Goal: Communication & Community: Answer question/provide support

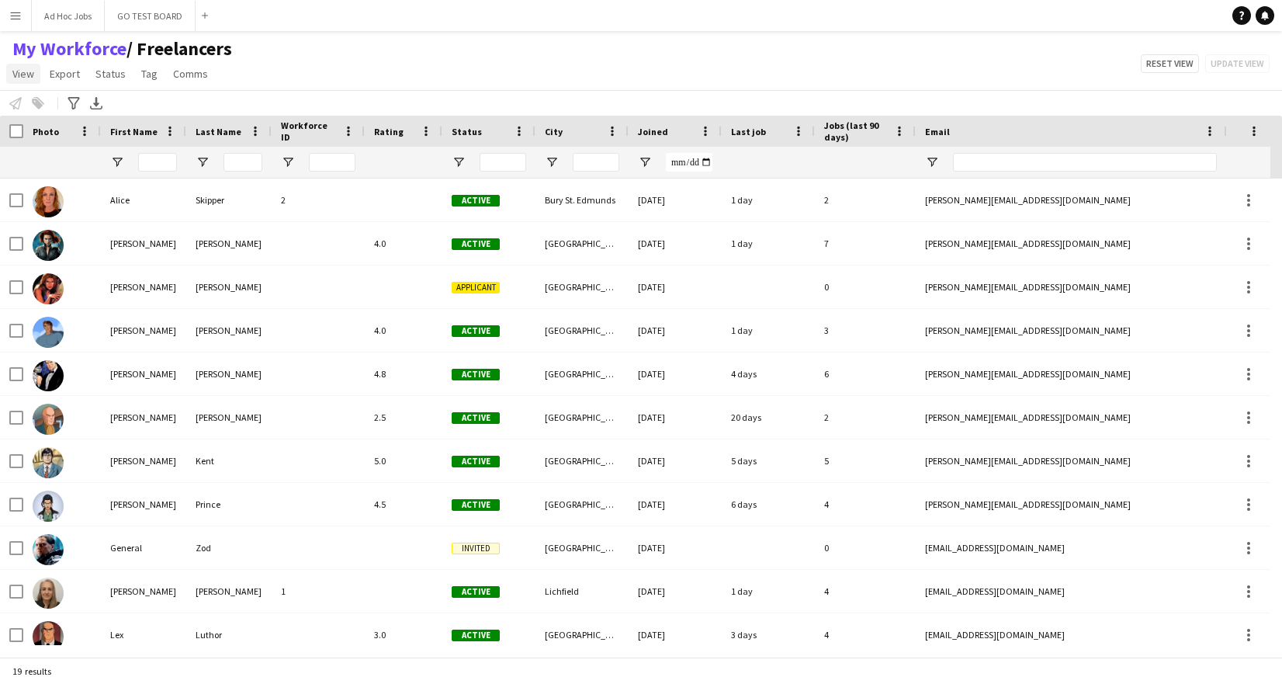
click at [16, 75] on span "View" at bounding box center [23, 74] width 22 height 14
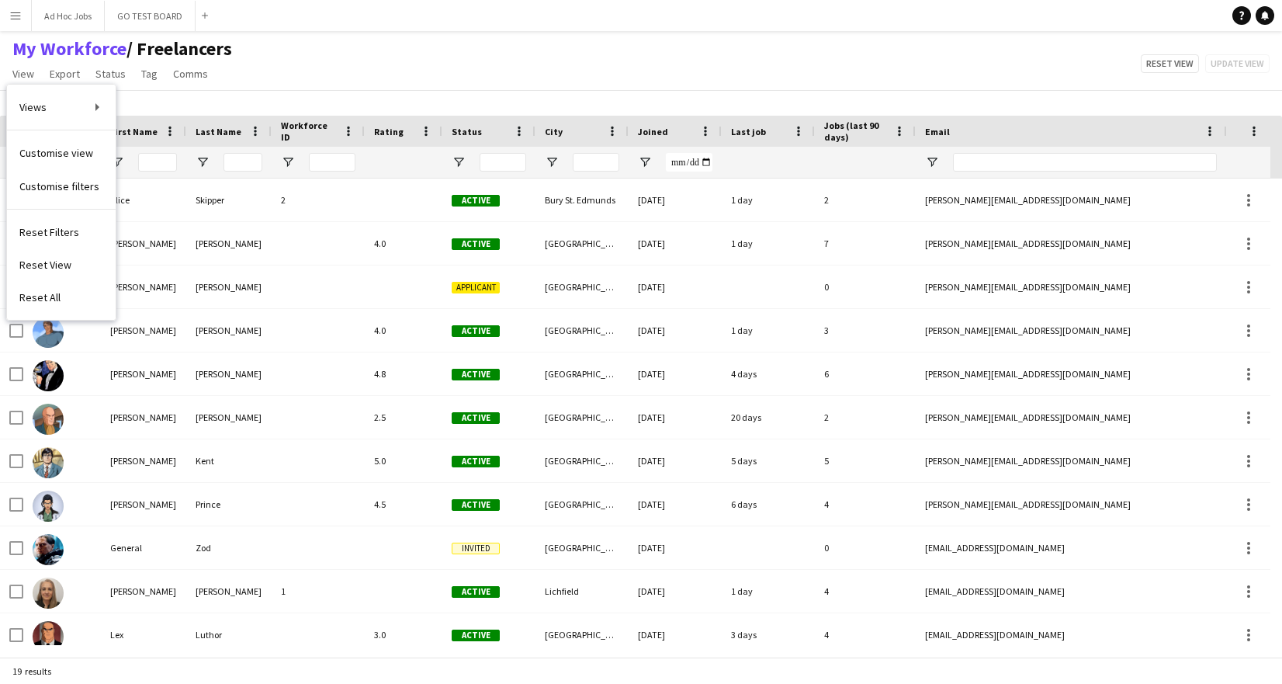
click at [342, 66] on div "My Workforce / Freelancers View Views Default view Freelancers Full Time Team N…" at bounding box center [641, 63] width 1282 height 53
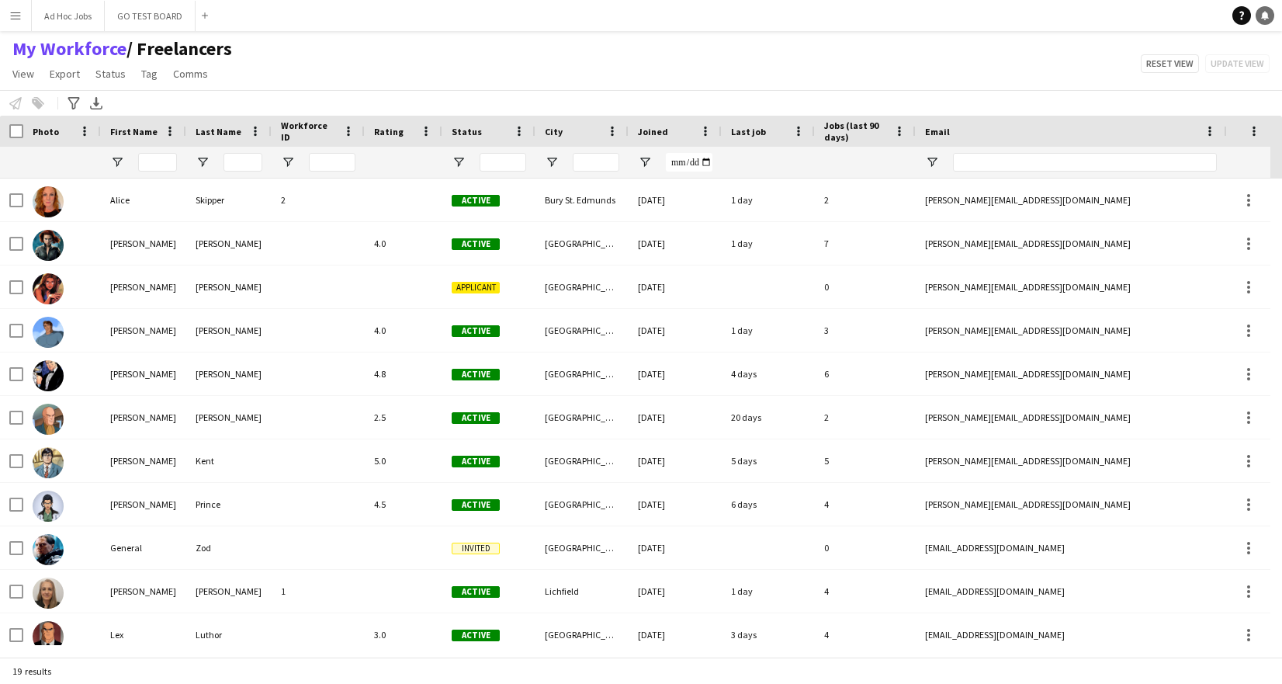
click at [1267, 16] on icon at bounding box center [1265, 15] width 8 height 8
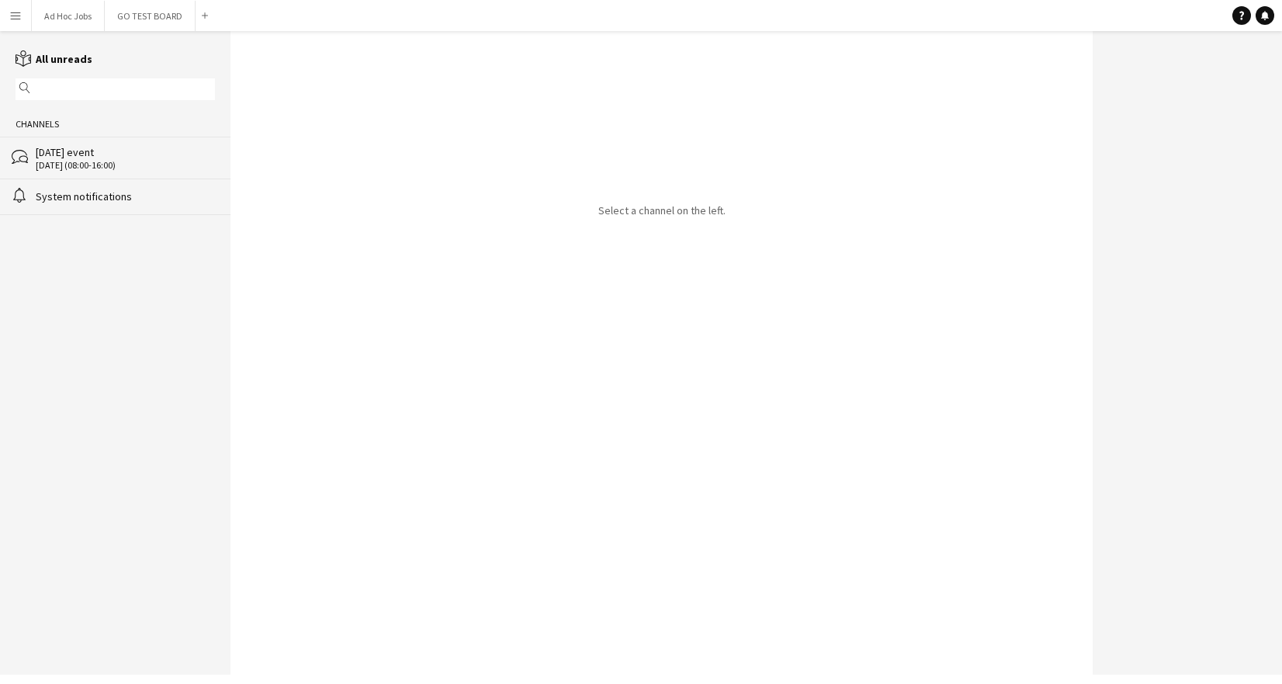
click at [91, 197] on div "System notifications" at bounding box center [125, 196] width 179 height 14
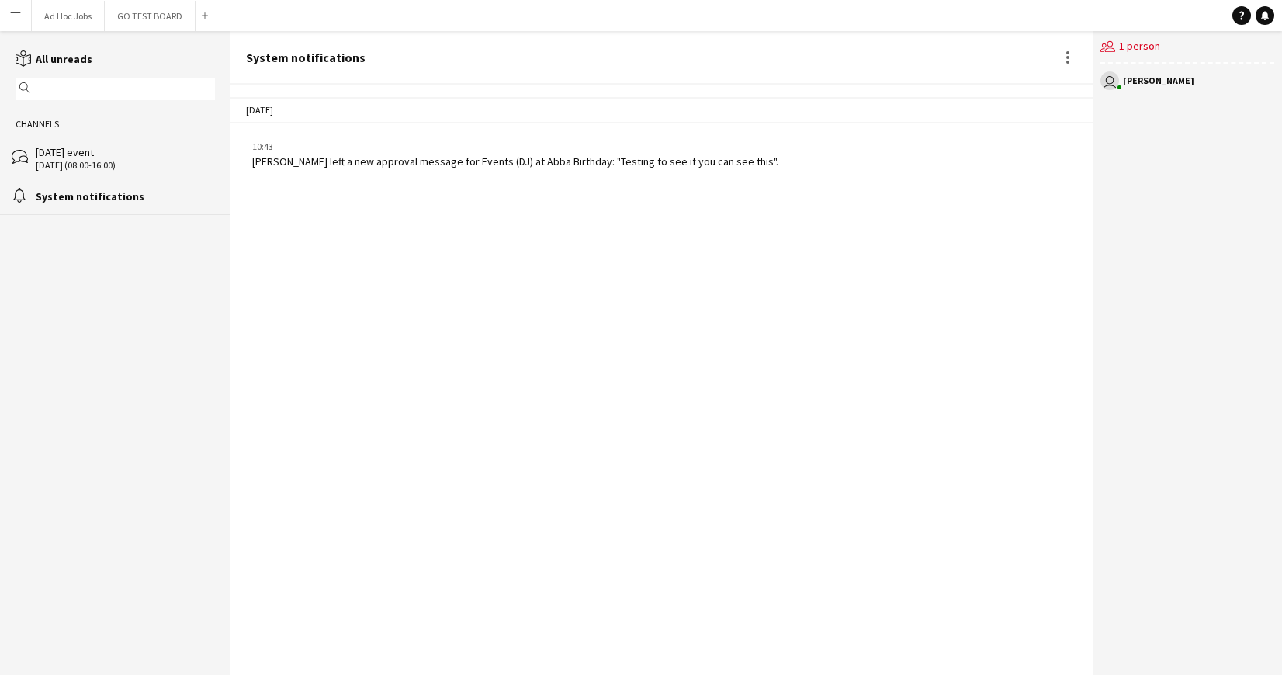
click at [1192, 54] on div "users2 1 person" at bounding box center [1188, 47] width 174 height 33
click at [1139, 50] on div "users2 1 person" at bounding box center [1188, 47] width 174 height 33
click at [1145, 82] on div "[PERSON_NAME]" at bounding box center [1158, 80] width 71 height 9
click at [106, 165] on div "[DATE] (08:00-16:00)" at bounding box center [125, 165] width 179 height 11
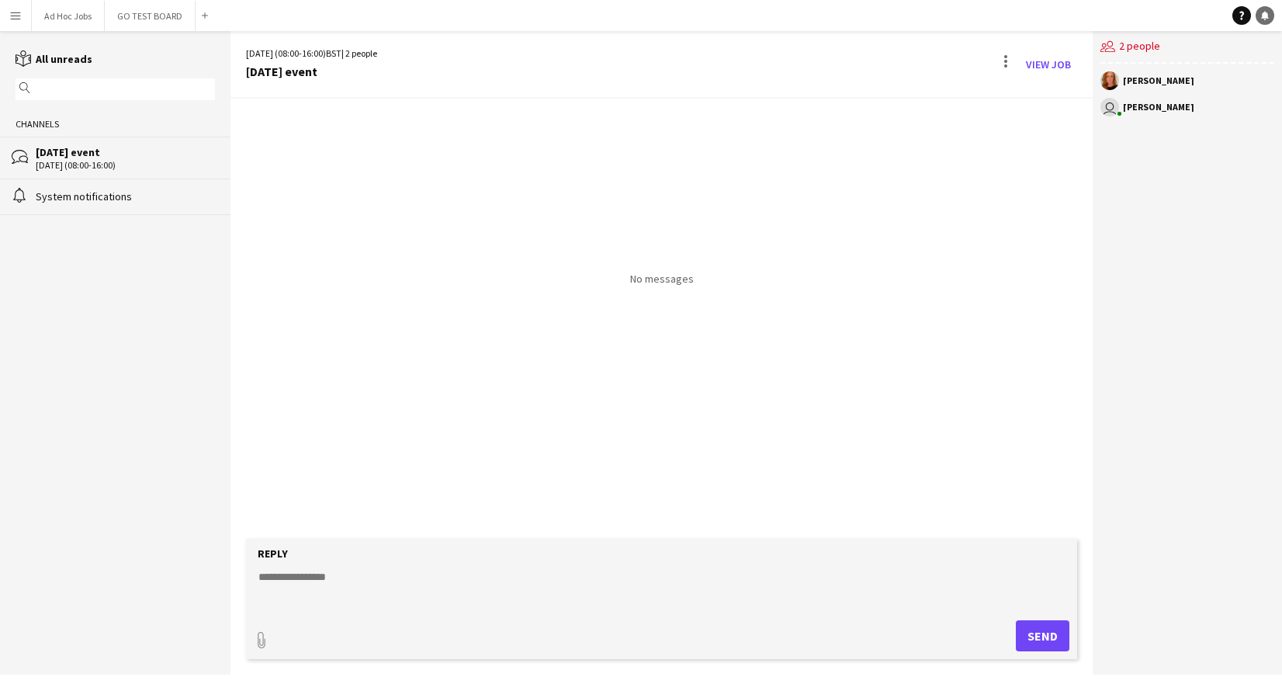
click at [1268, 16] on icon "Notifications" at bounding box center [1265, 15] width 9 height 9
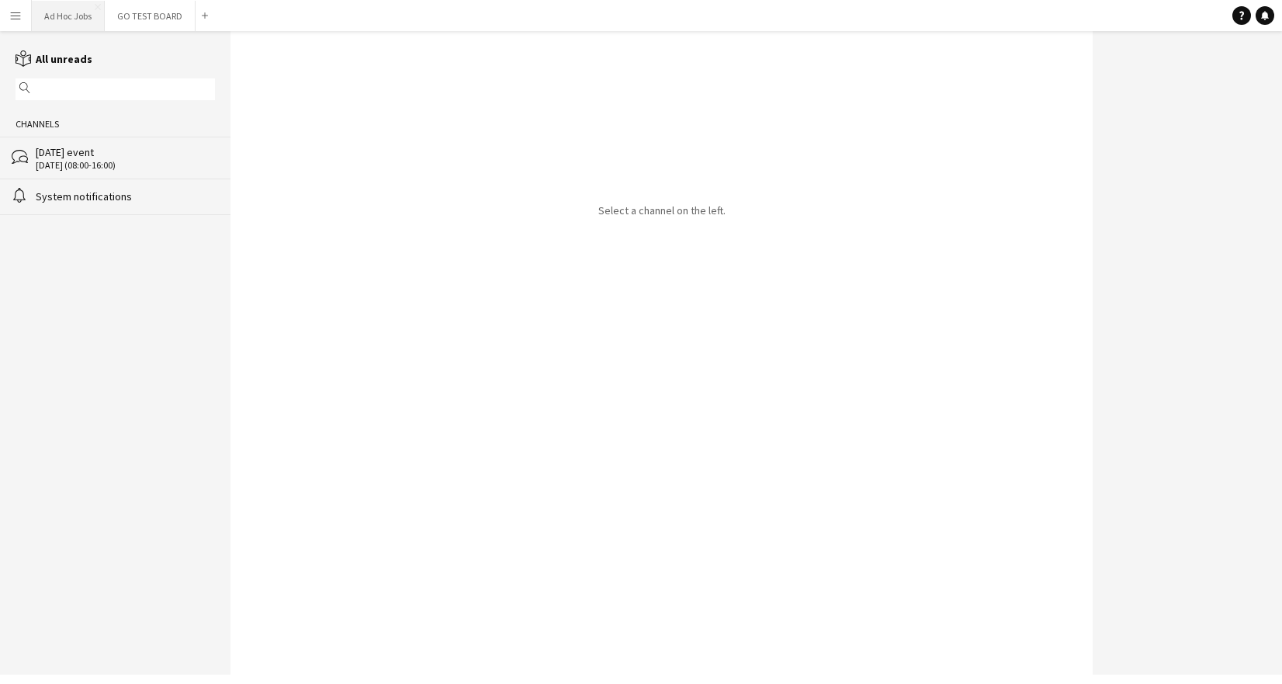
click at [60, 17] on button "Ad Hoc Jobs Close" at bounding box center [68, 16] width 73 height 30
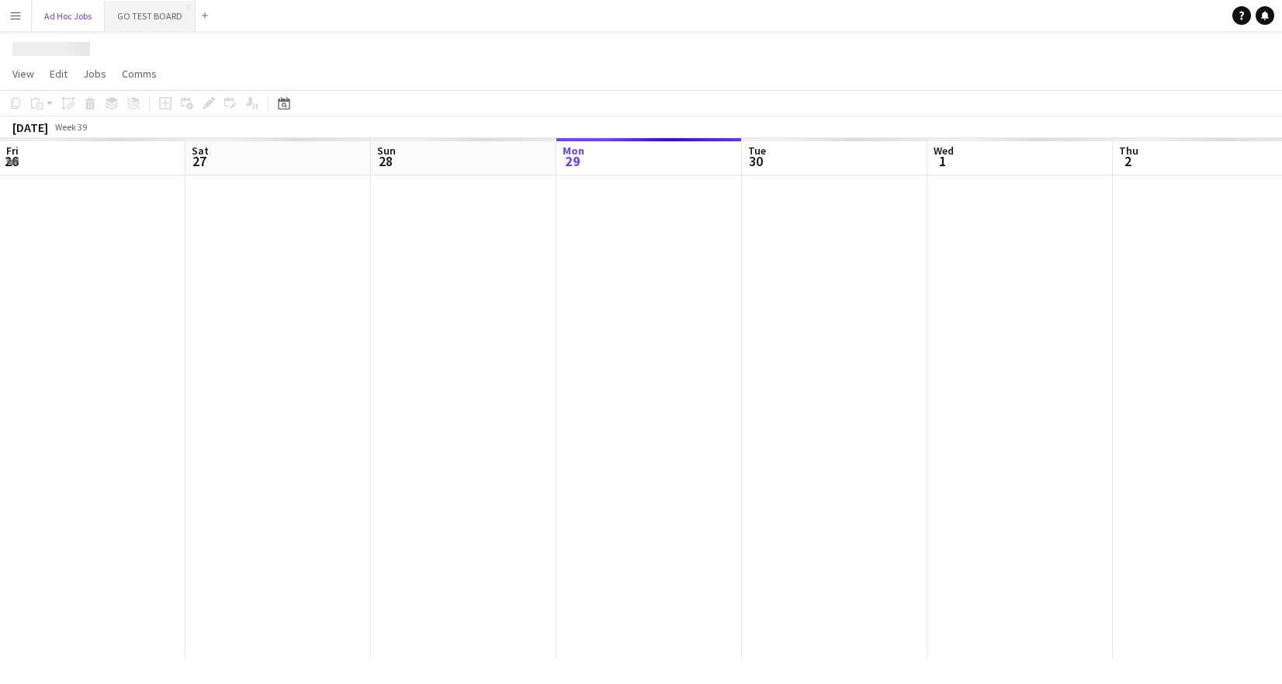
scroll to position [0, 371]
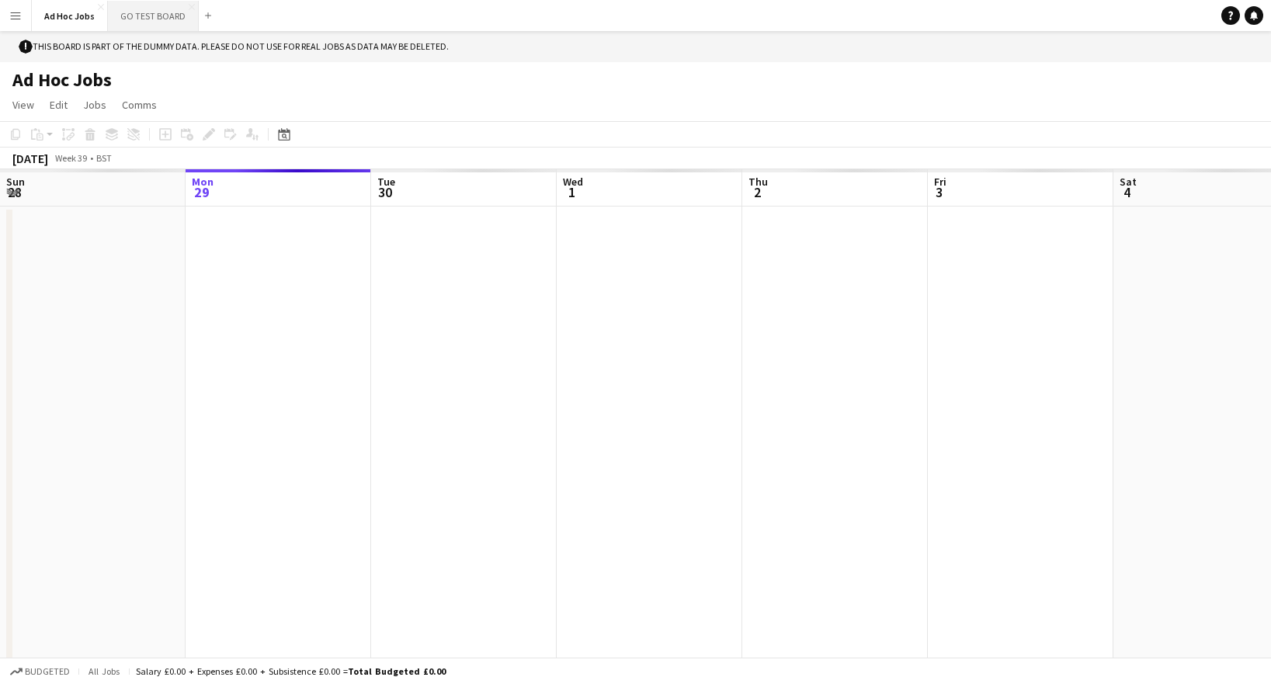
click at [158, 23] on button "GO TEST BOARD Close" at bounding box center [153, 16] width 91 height 30
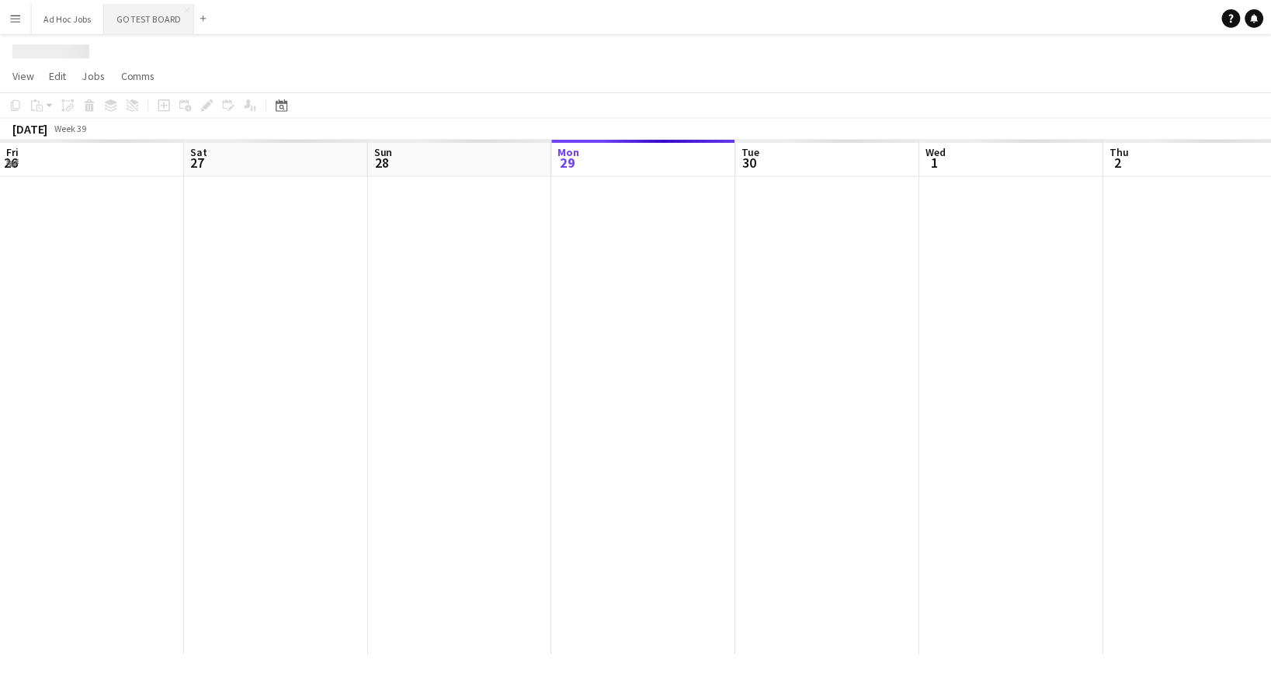
scroll to position [0, 371]
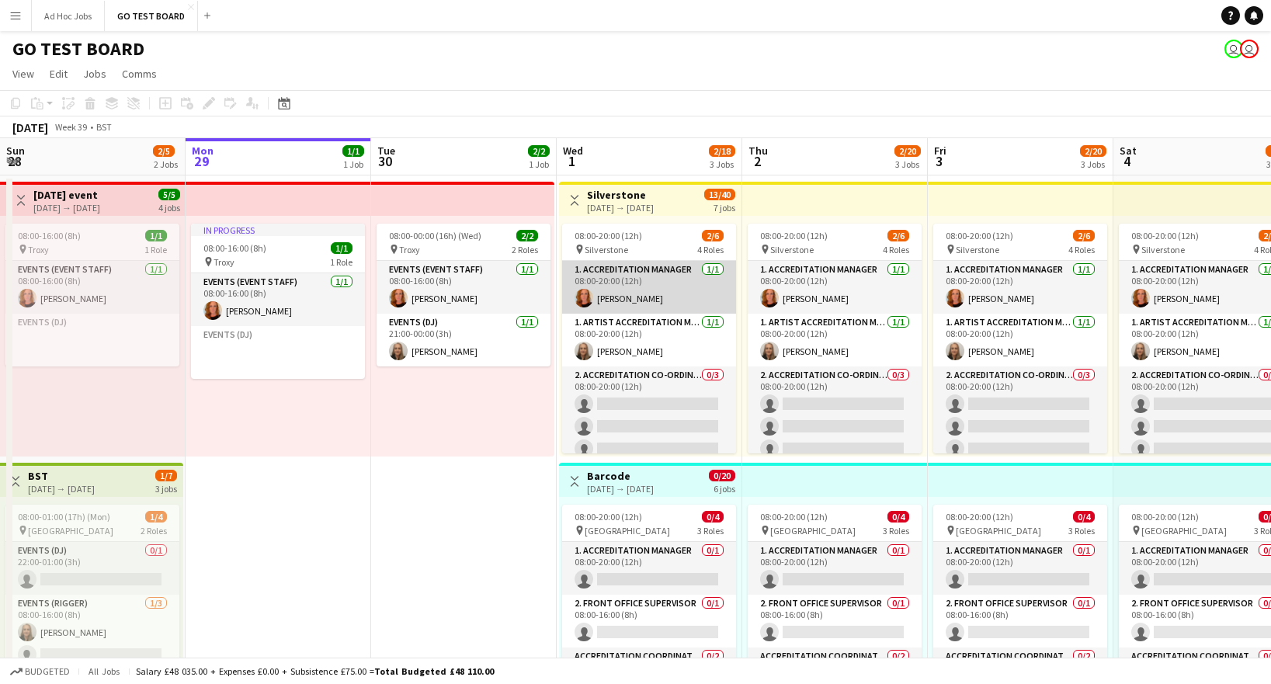
click at [669, 297] on app-card-role "1. Accreditation Manager [DATE] 08:00-20:00 (12h) [PERSON_NAME]" at bounding box center [649, 287] width 174 height 53
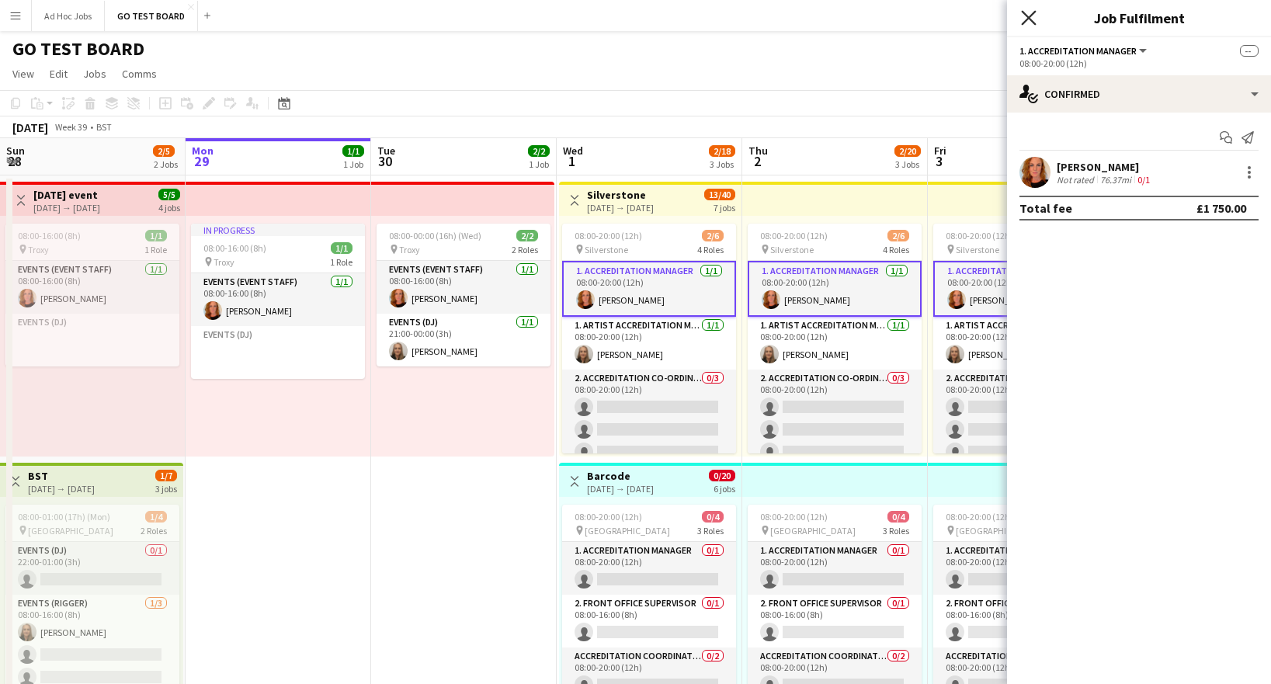
click at [1028, 19] on icon "Close pop-in" at bounding box center [1028, 17] width 15 height 15
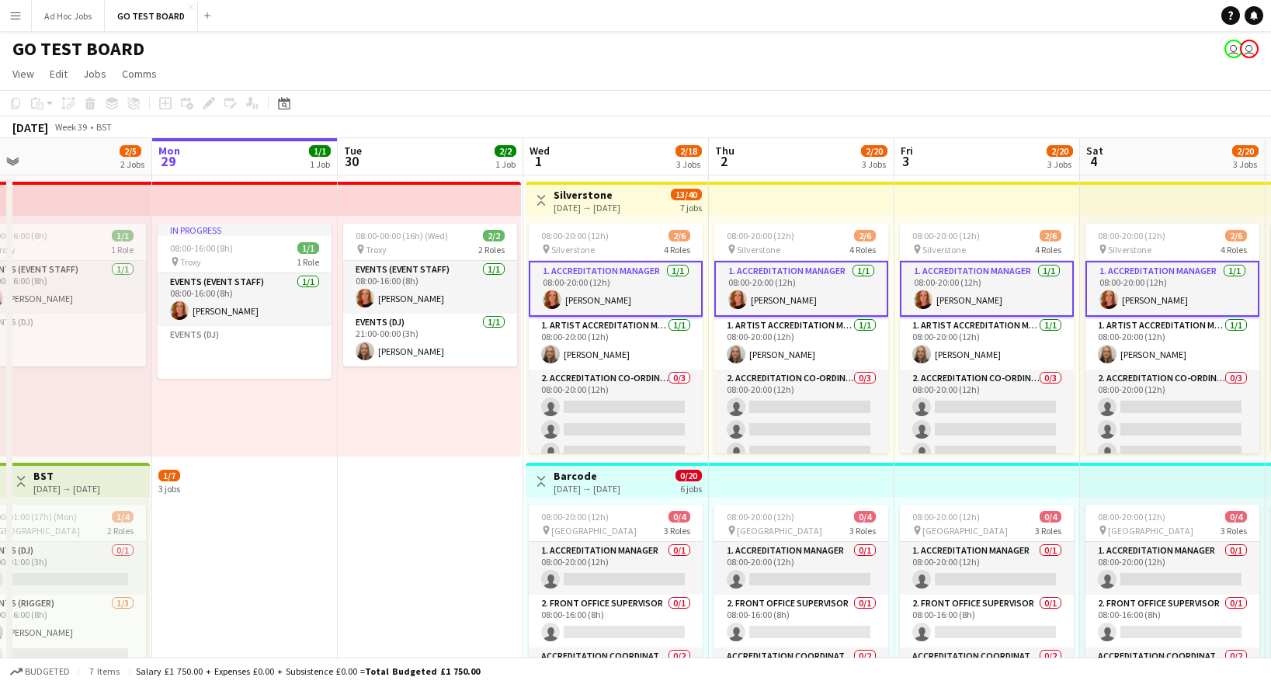
scroll to position [0, 333]
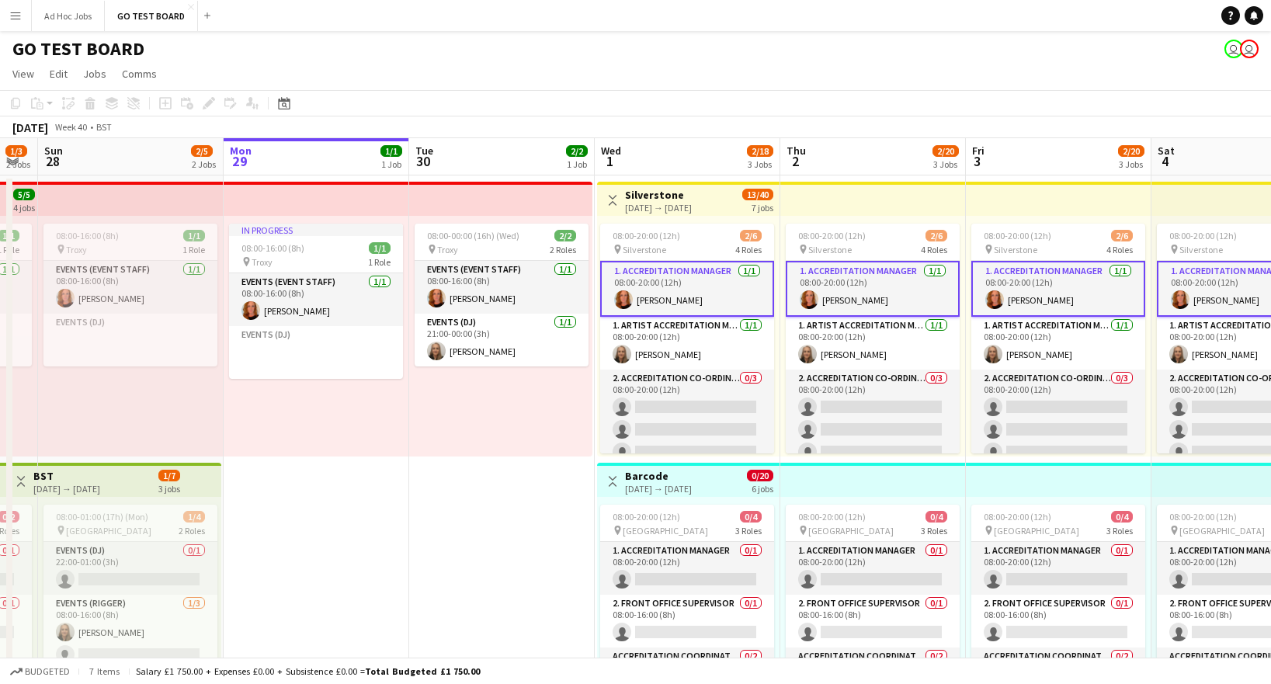
drag, startPoint x: 954, startPoint y: 481, endPoint x: 992, endPoint y: 480, distance: 38.1
click at [992, 480] on app-calendar-viewport "Fri 26 0/2 2 Jobs Sat 27 1/3 2 Jobs Sun 28 2/5 2 Jobs Mon 29 1/1 1 Job Tue 30 2…" at bounding box center [635, 581] width 1271 height 886
click at [510, 541] on app-date-cell "08:00-00:00 (16h) (Wed) 2/2 pin Troxy 2 Roles Events (Event Staff) [DATE] 08:00…" at bounding box center [502, 599] width 186 height 849
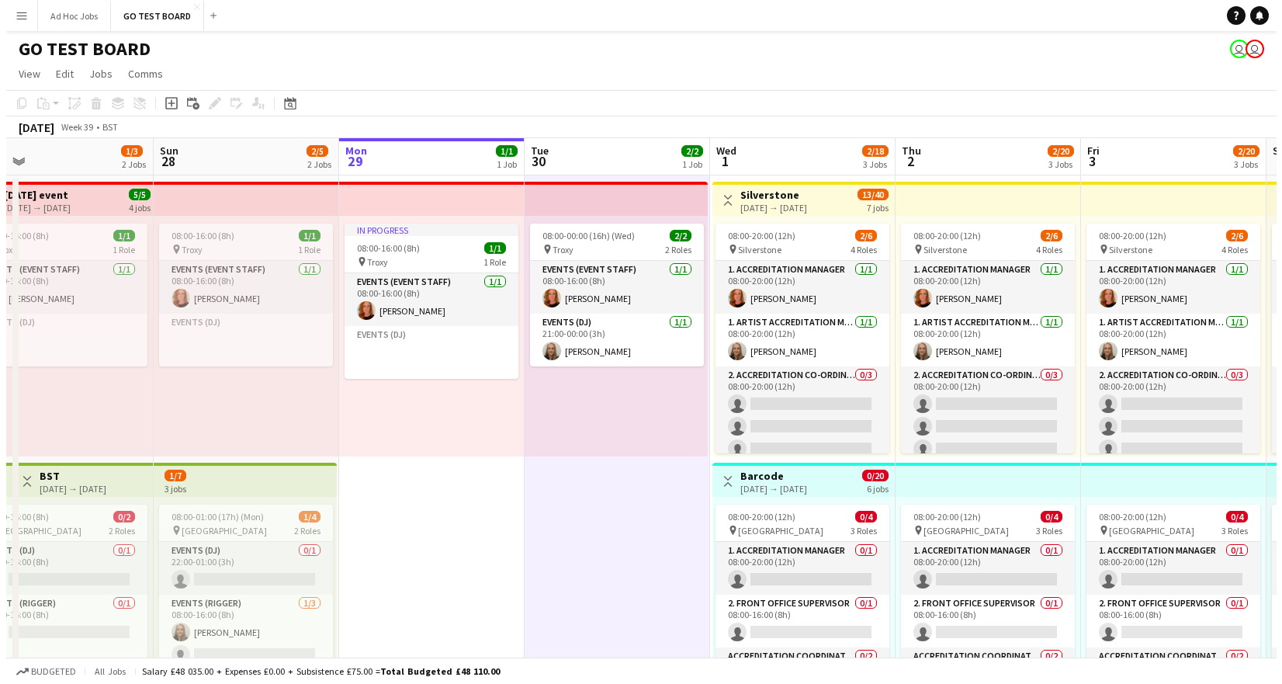
scroll to position [0, 407]
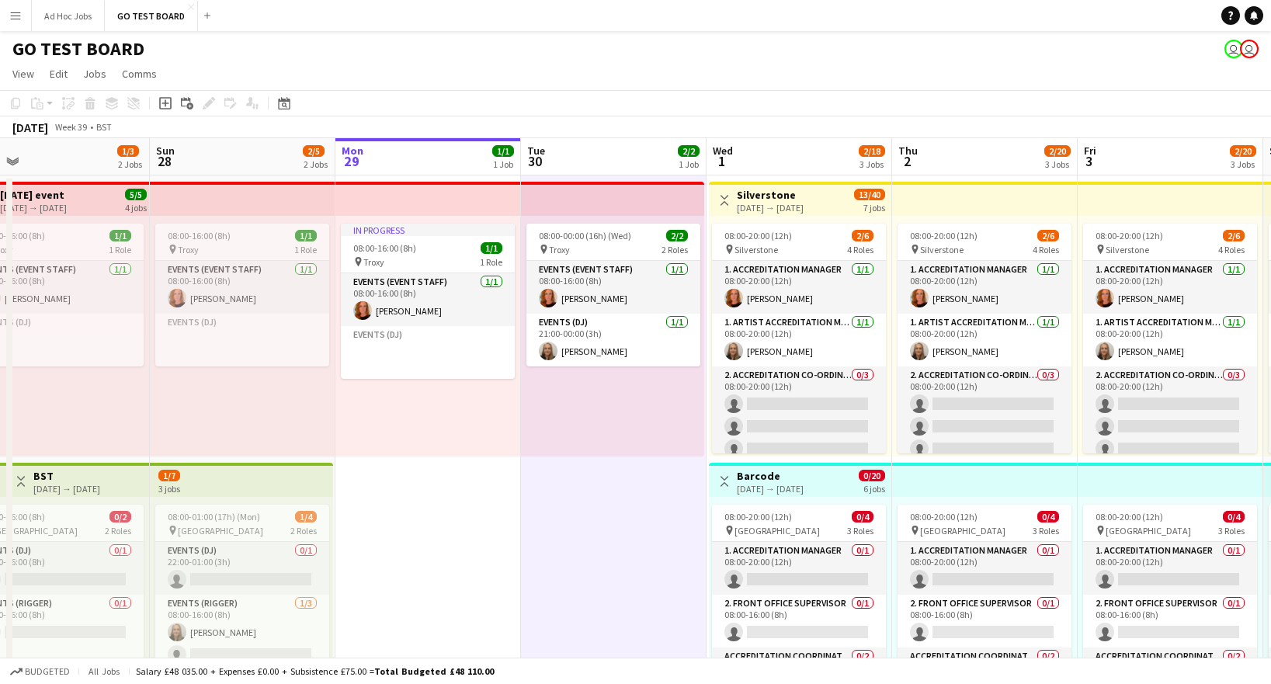
drag, startPoint x: 917, startPoint y: 511, endPoint x: 1029, endPoint y: 499, distance: 112.4
click at [1029, 499] on app-calendar-viewport "Thu 25 0/1 1 Job Fri 26 0/2 2 Jobs Sat 27 1/3 2 Jobs Sun 28 2/5 2 Jobs Mon 29 1…" at bounding box center [635, 581] width 1271 height 886
click at [23, 73] on span "View" at bounding box center [23, 74] width 22 height 14
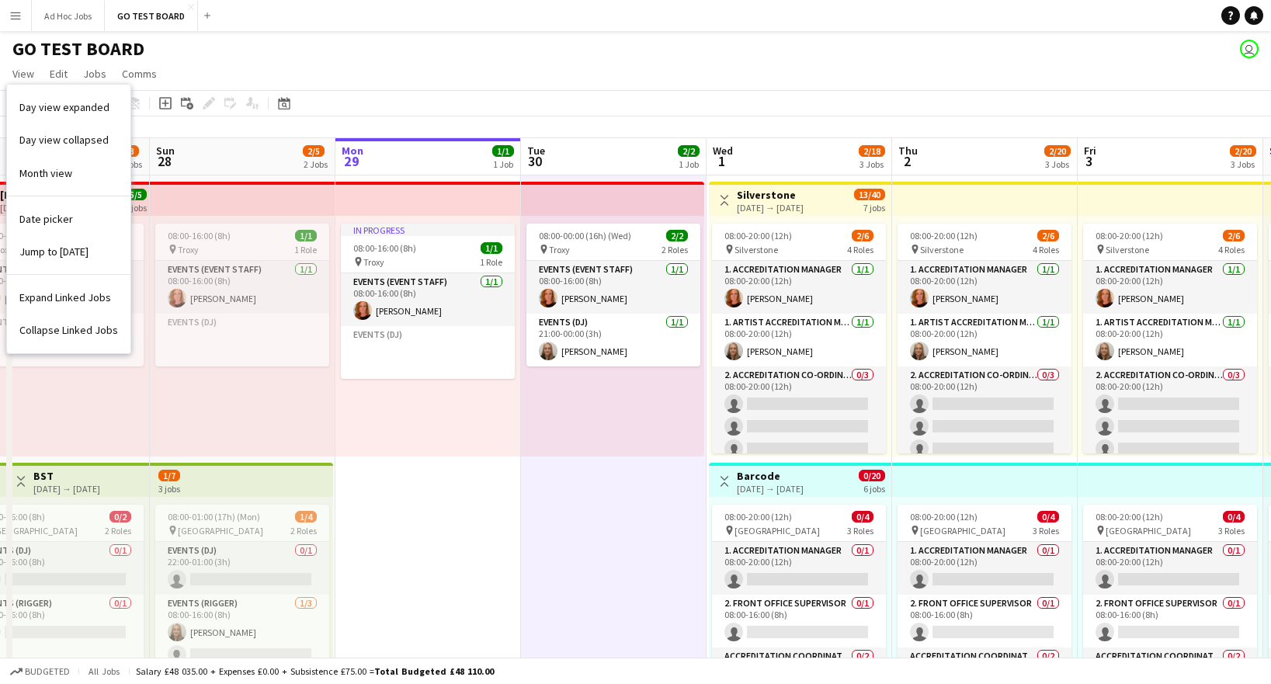
click at [270, 53] on div "GO TEST BOARD user" at bounding box center [635, 45] width 1271 height 29
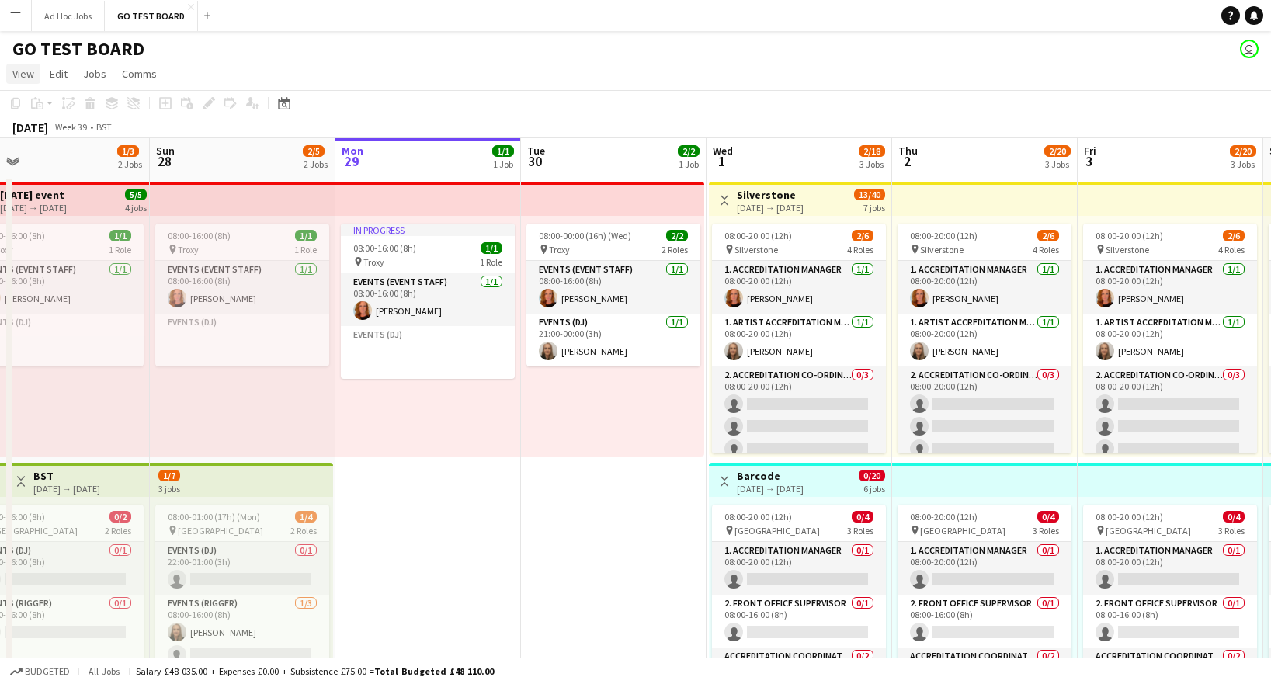
click at [26, 79] on span "View" at bounding box center [23, 74] width 22 height 14
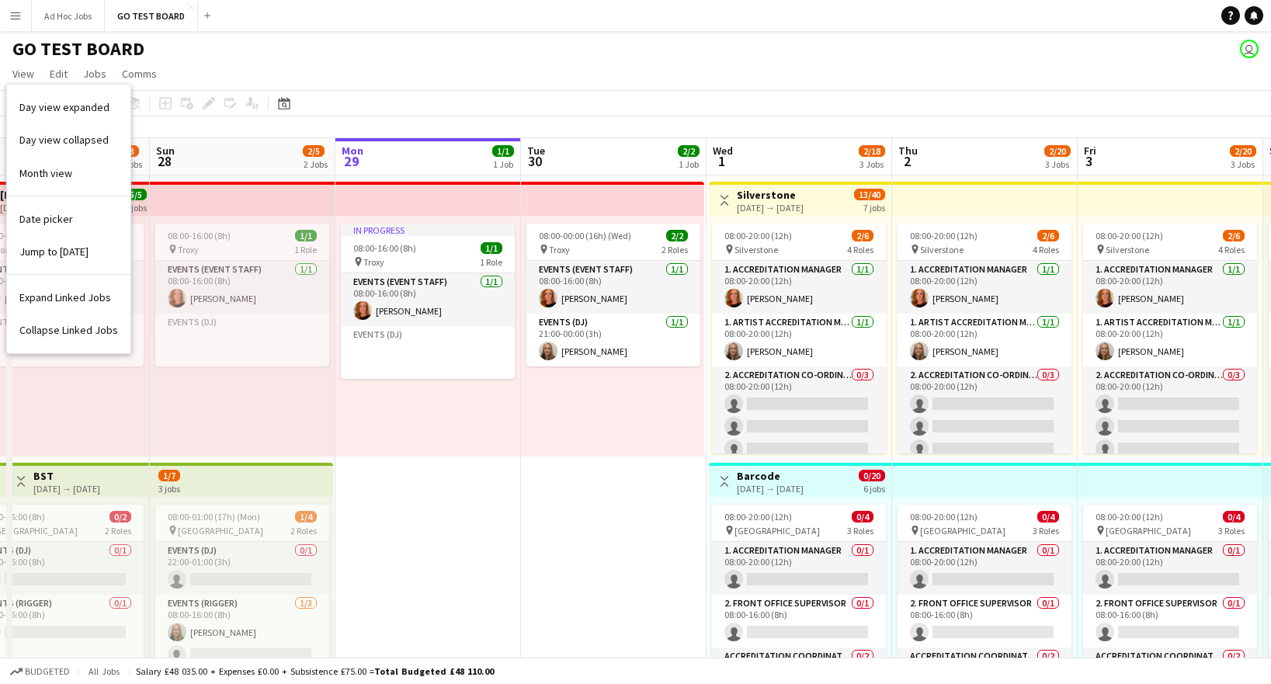
click at [20, 17] on app-icon "Menu" at bounding box center [15, 15] width 12 height 12
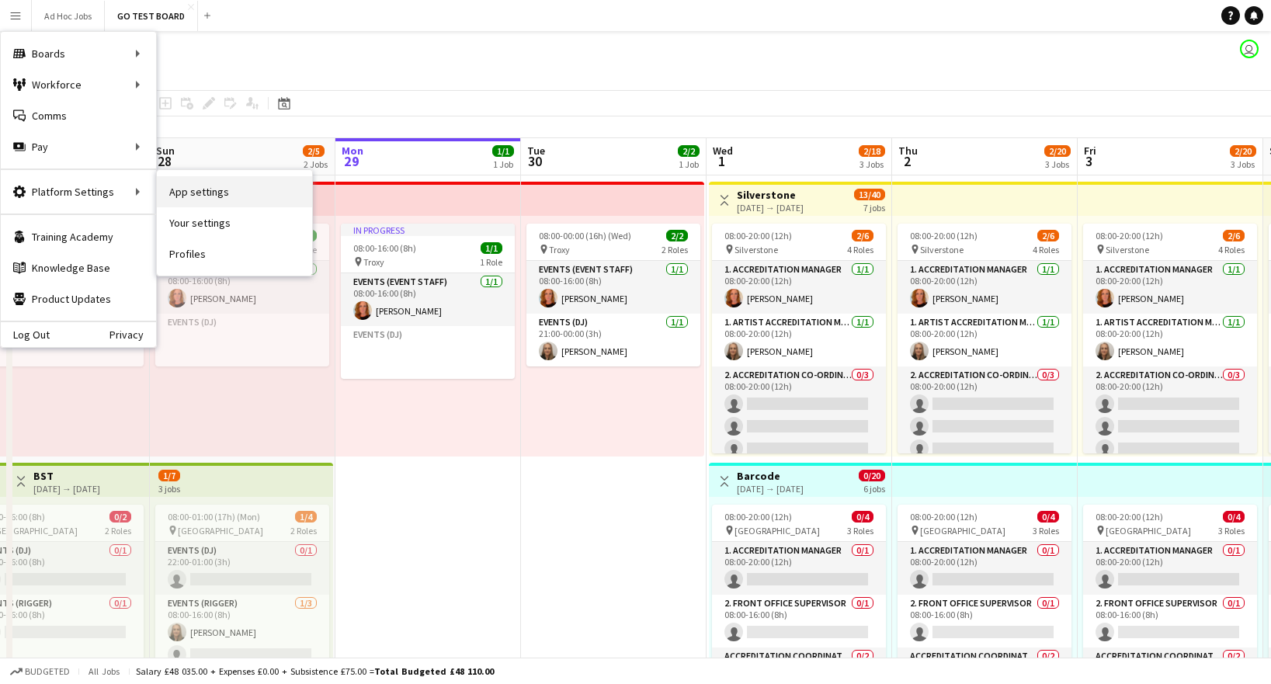
click at [234, 201] on link "App settings" at bounding box center [234, 191] width 155 height 31
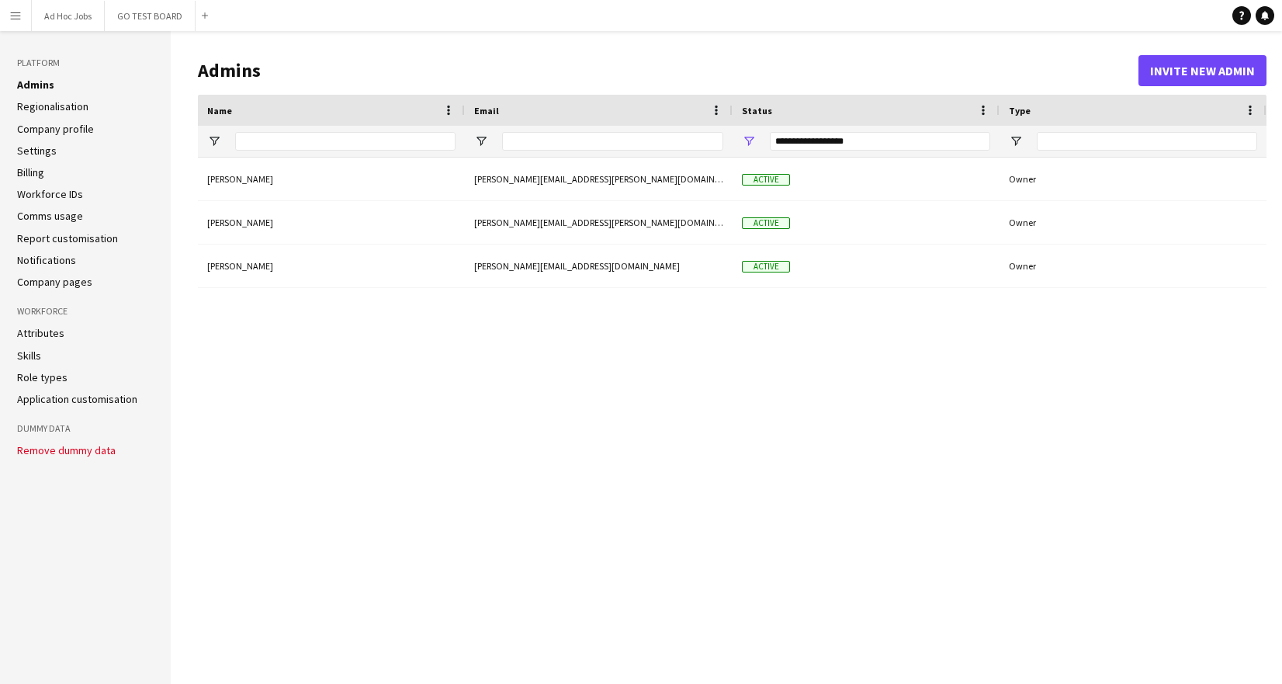
click at [9, 13] on app-icon "Menu" at bounding box center [15, 15] width 12 height 12
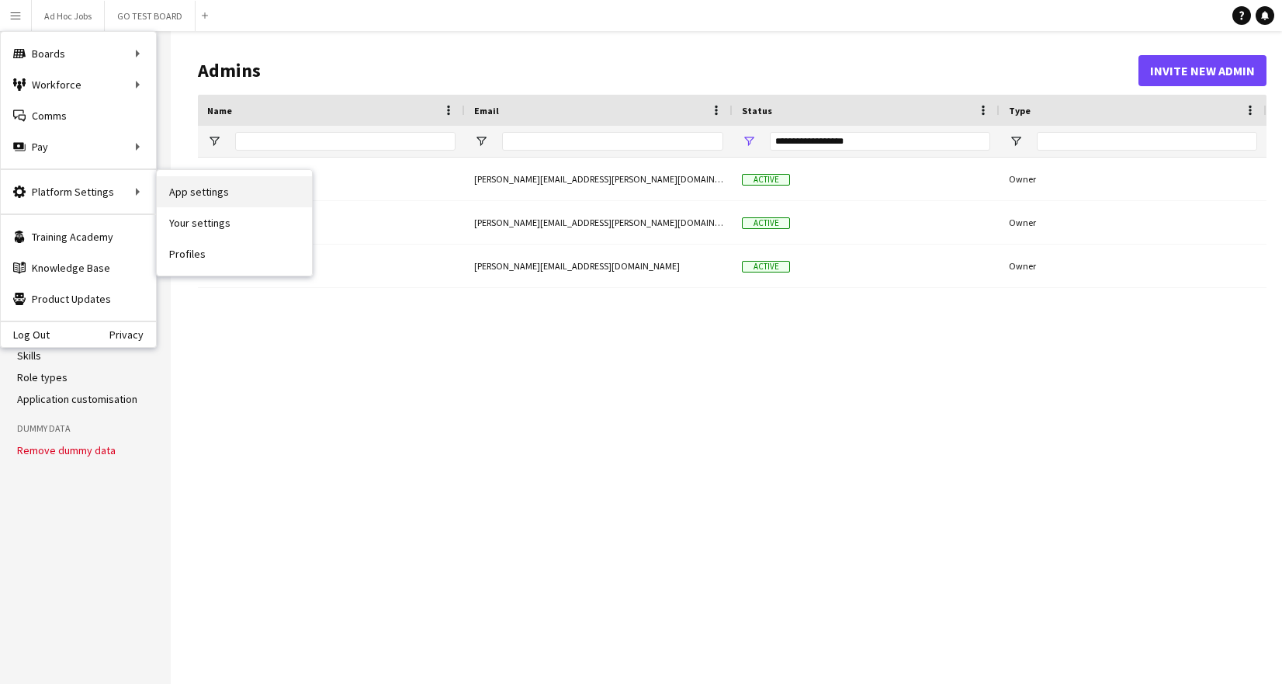
click at [217, 199] on link "App settings" at bounding box center [234, 191] width 155 height 31
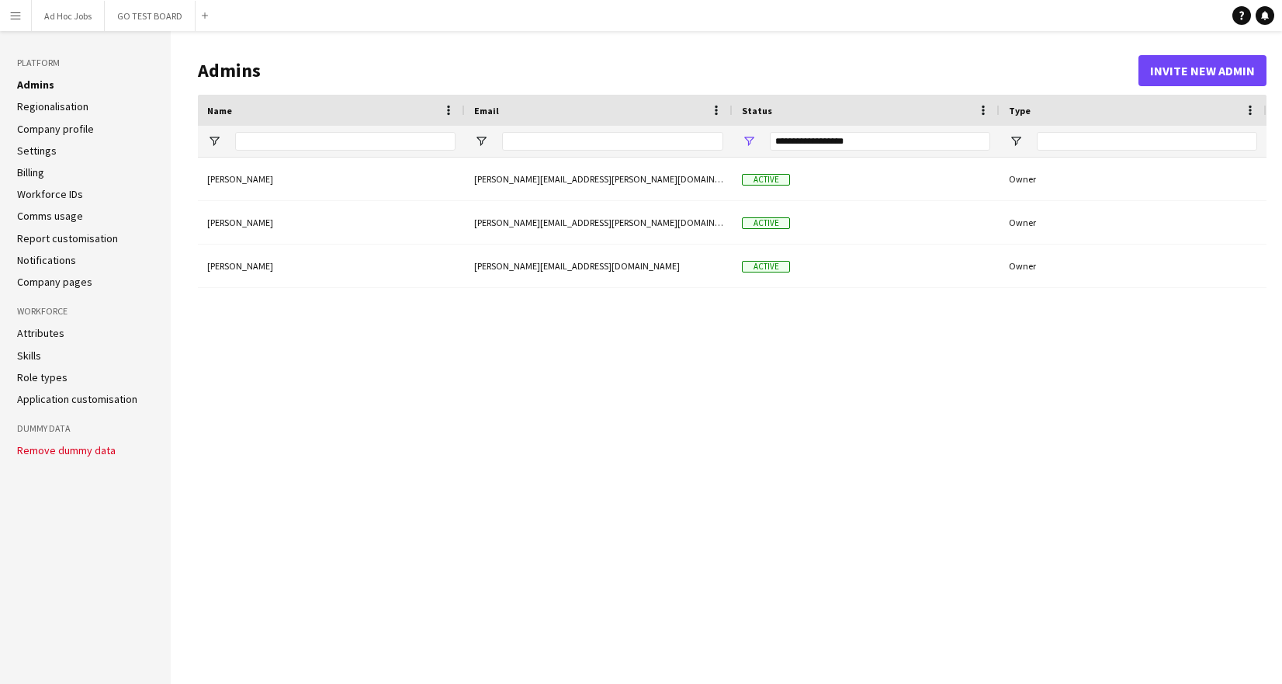
click at [57, 264] on link "Notifications" at bounding box center [46, 260] width 59 height 14
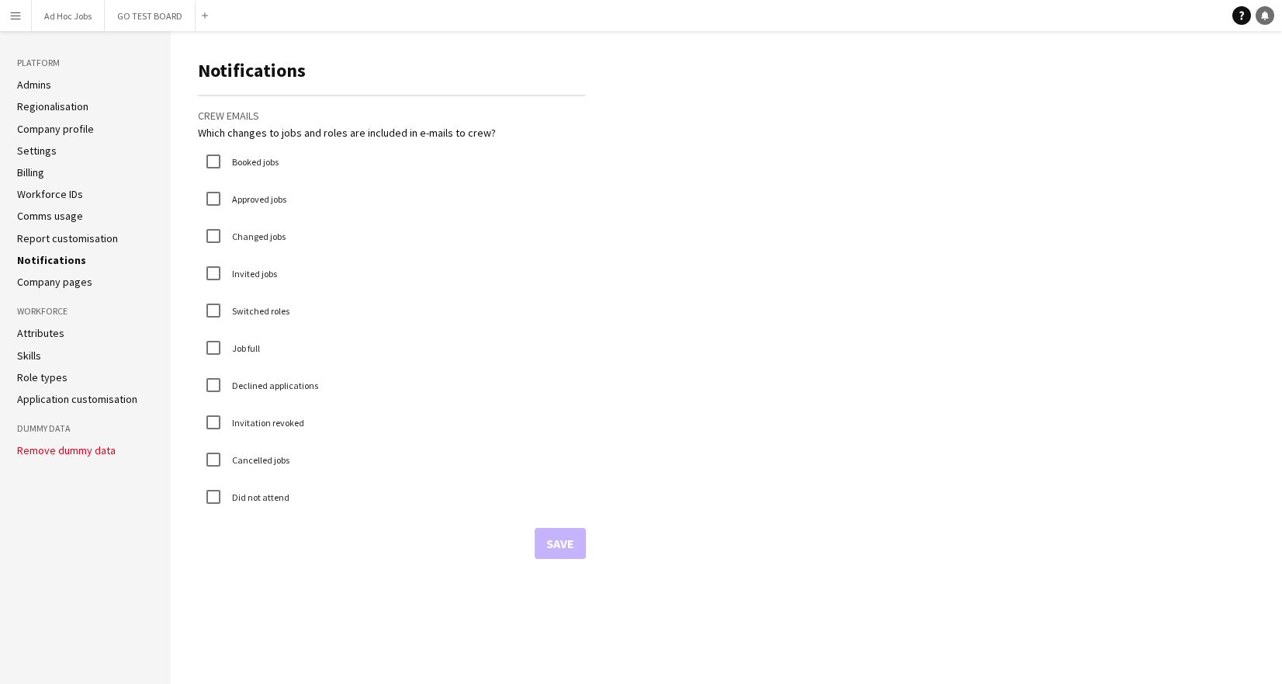
click at [1268, 12] on icon "Notifications" at bounding box center [1265, 15] width 9 height 9
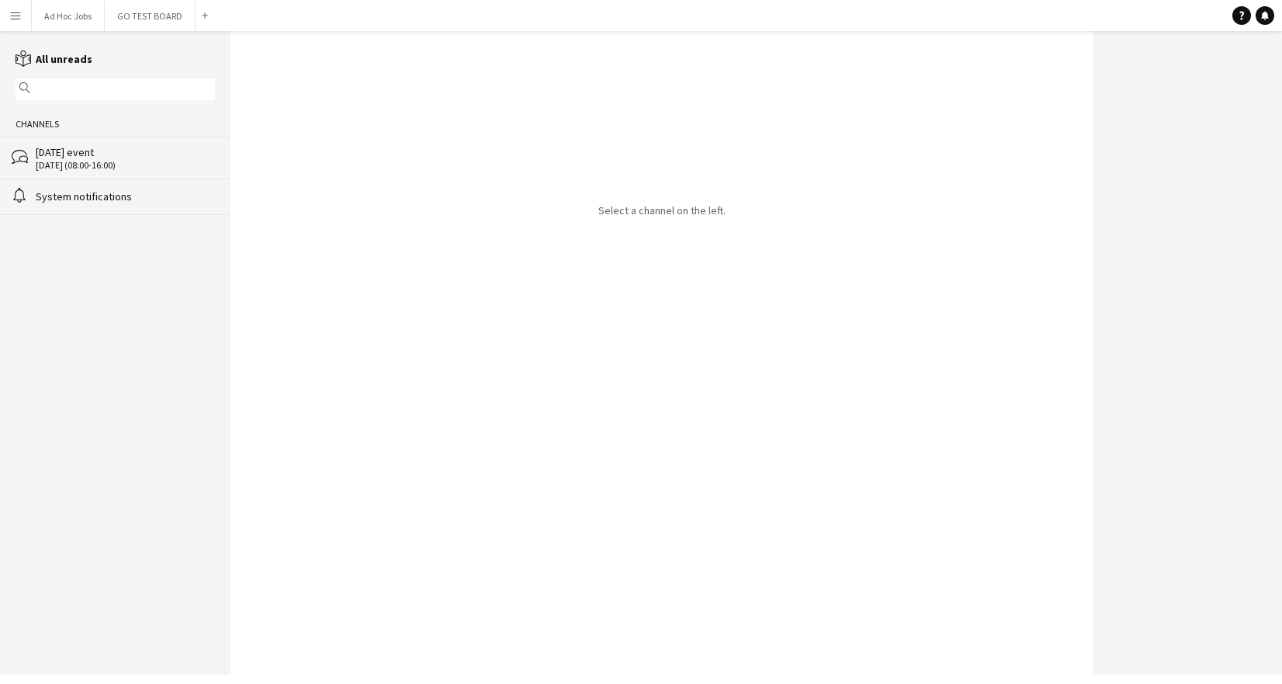
click at [106, 57] on div "reading All unreads" at bounding box center [115, 58] width 231 height 16
click at [1264, 15] on icon at bounding box center [1265, 15] width 8 height 8
click at [120, 193] on div "System notifications" at bounding box center [125, 196] width 179 height 14
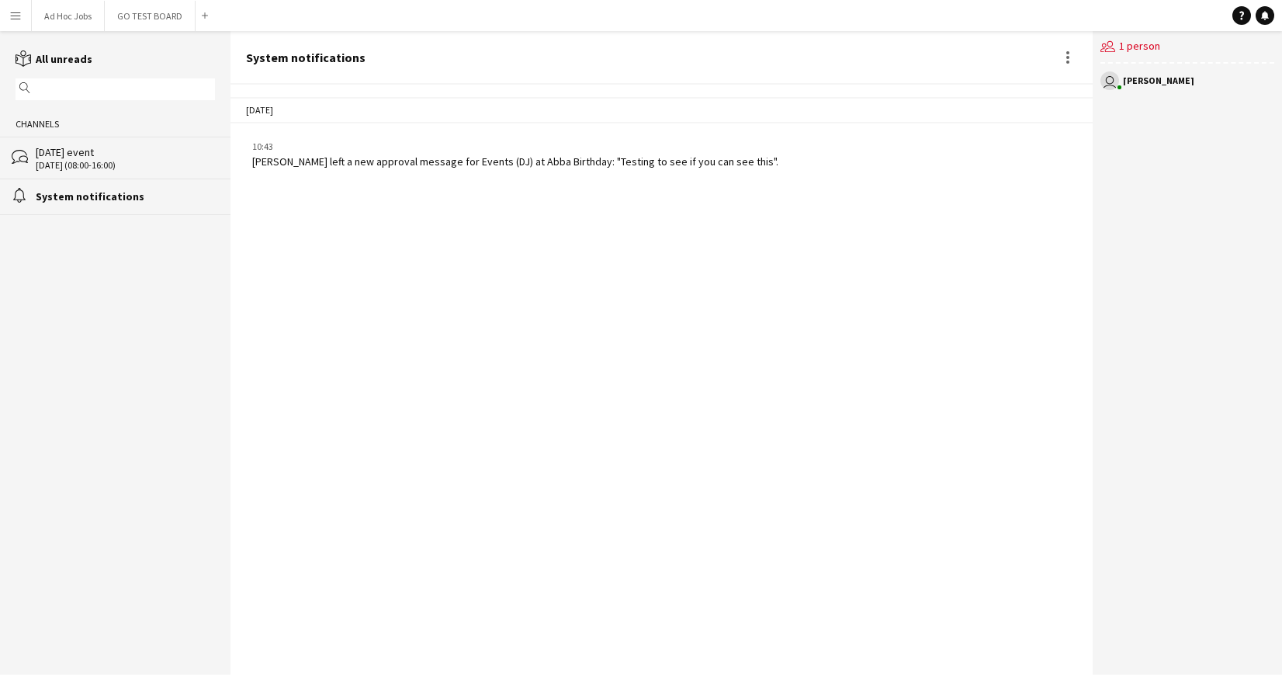
click at [140, 152] on div "[DATE] event" at bounding box center [125, 152] width 179 height 14
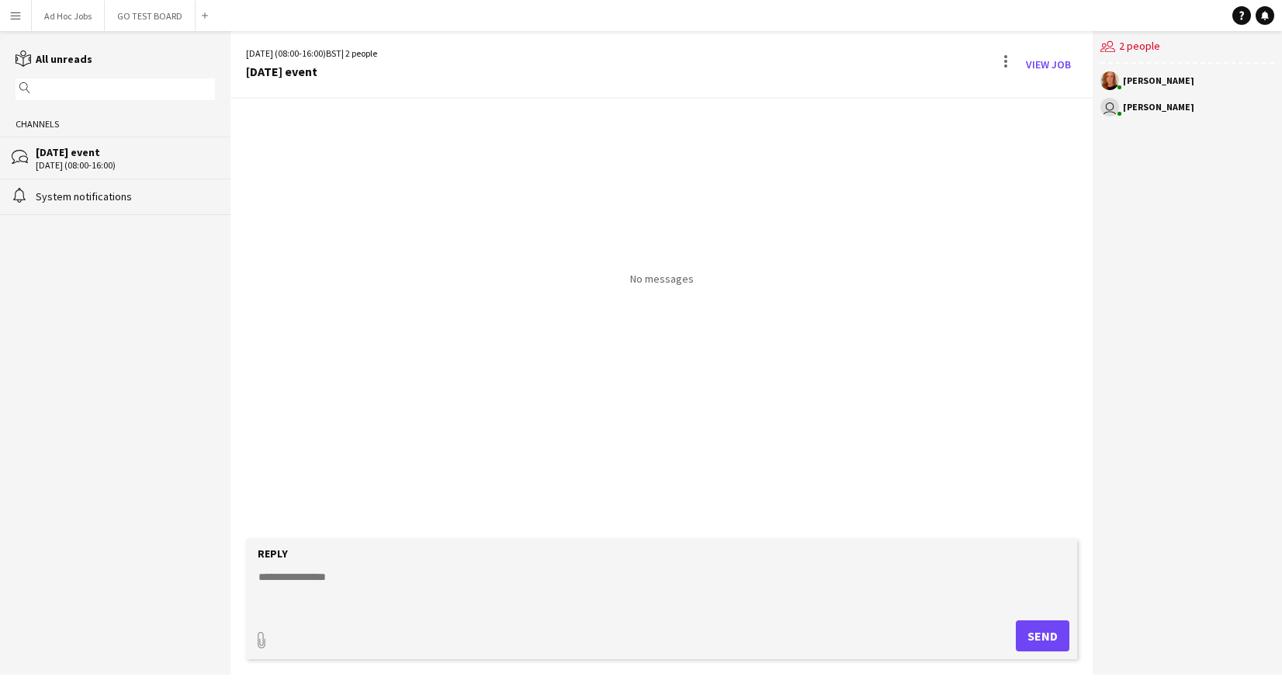
click at [122, 193] on div "System notifications" at bounding box center [125, 196] width 179 height 14
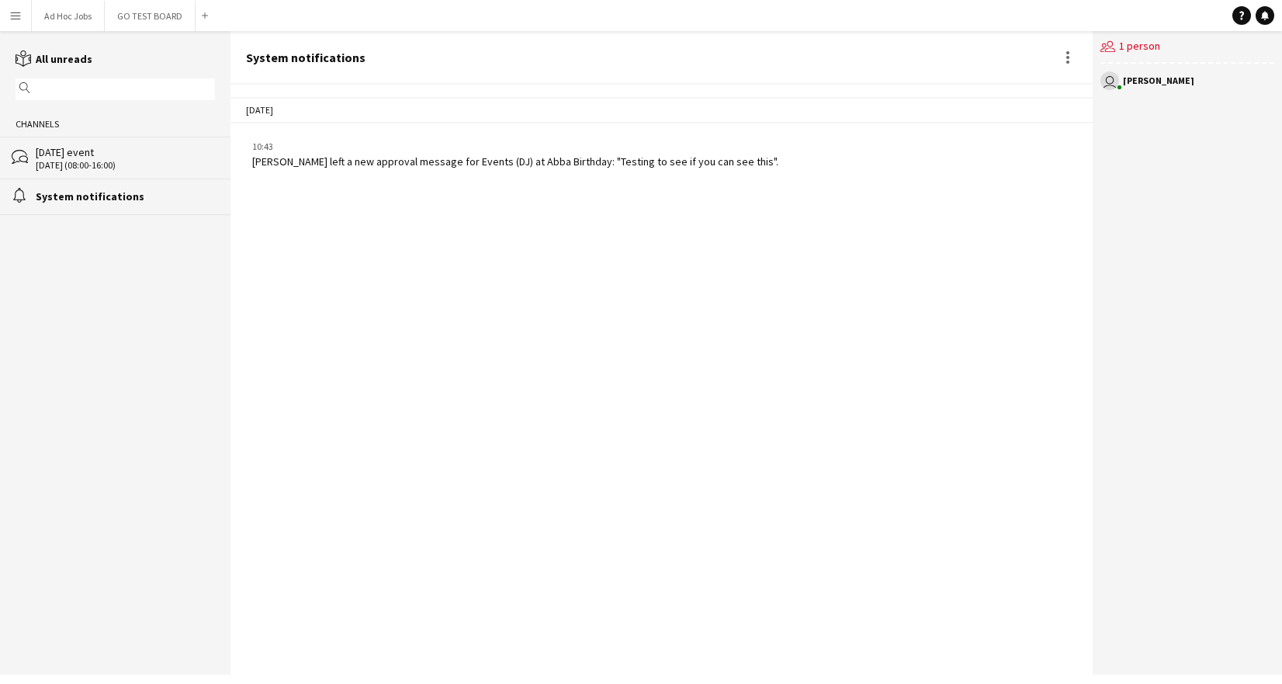
click at [97, 203] on div "System notifications" at bounding box center [125, 196] width 179 height 14
click at [1132, 52] on div "users2 1 person" at bounding box center [1188, 47] width 174 height 33
click at [125, 154] on div "[DATE] event" at bounding box center [125, 152] width 179 height 14
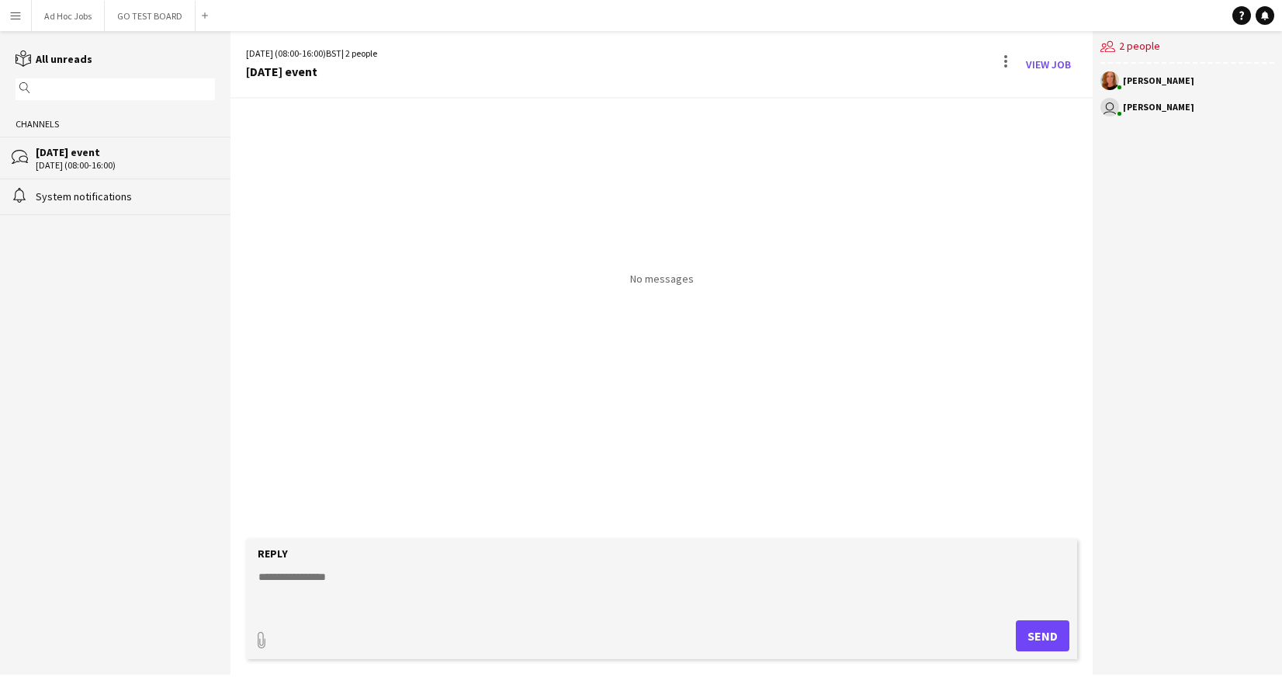
click at [7, 14] on button "Menu" at bounding box center [15, 15] width 31 height 31
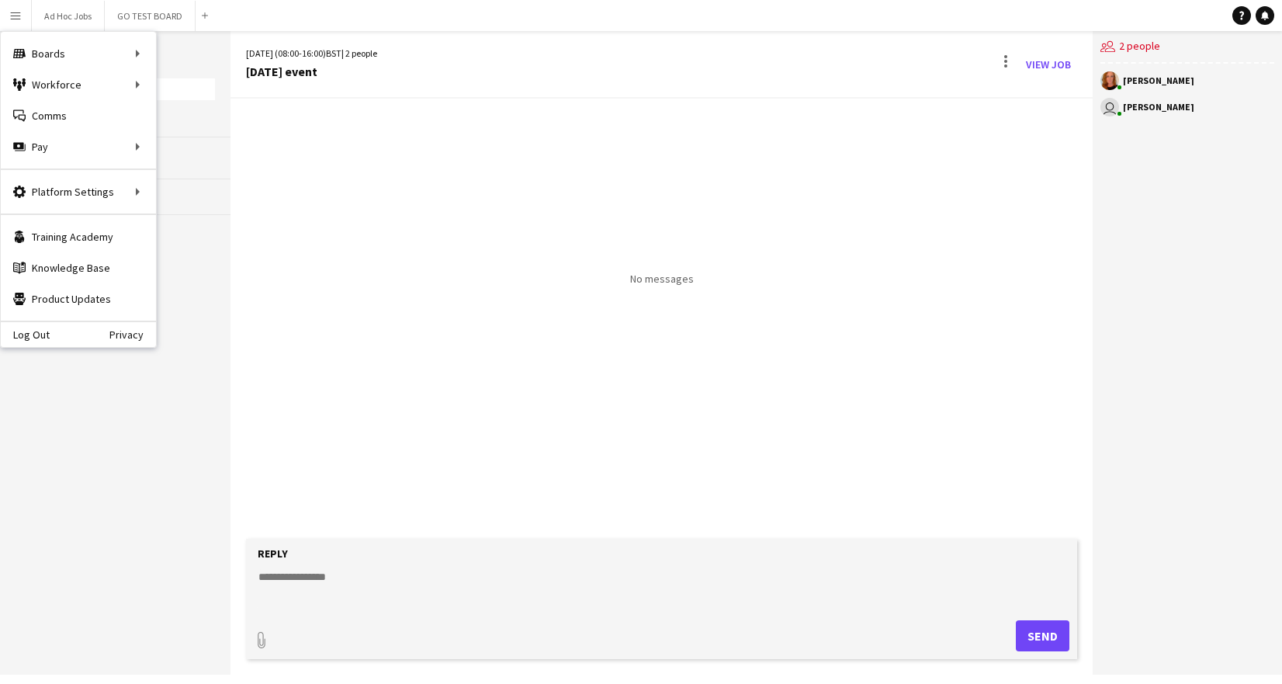
click at [501, 239] on div "No messages" at bounding box center [662, 192] width 862 height 186
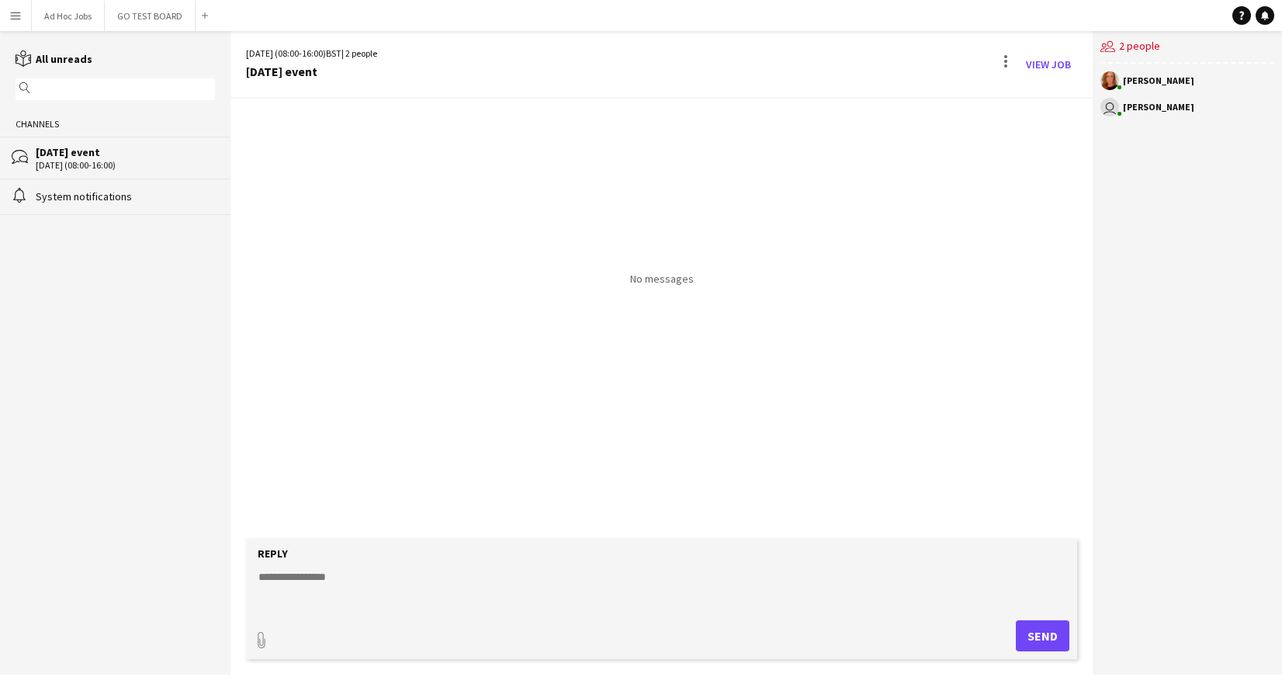
click at [17, 9] on app-icon "Menu" at bounding box center [15, 15] width 12 height 12
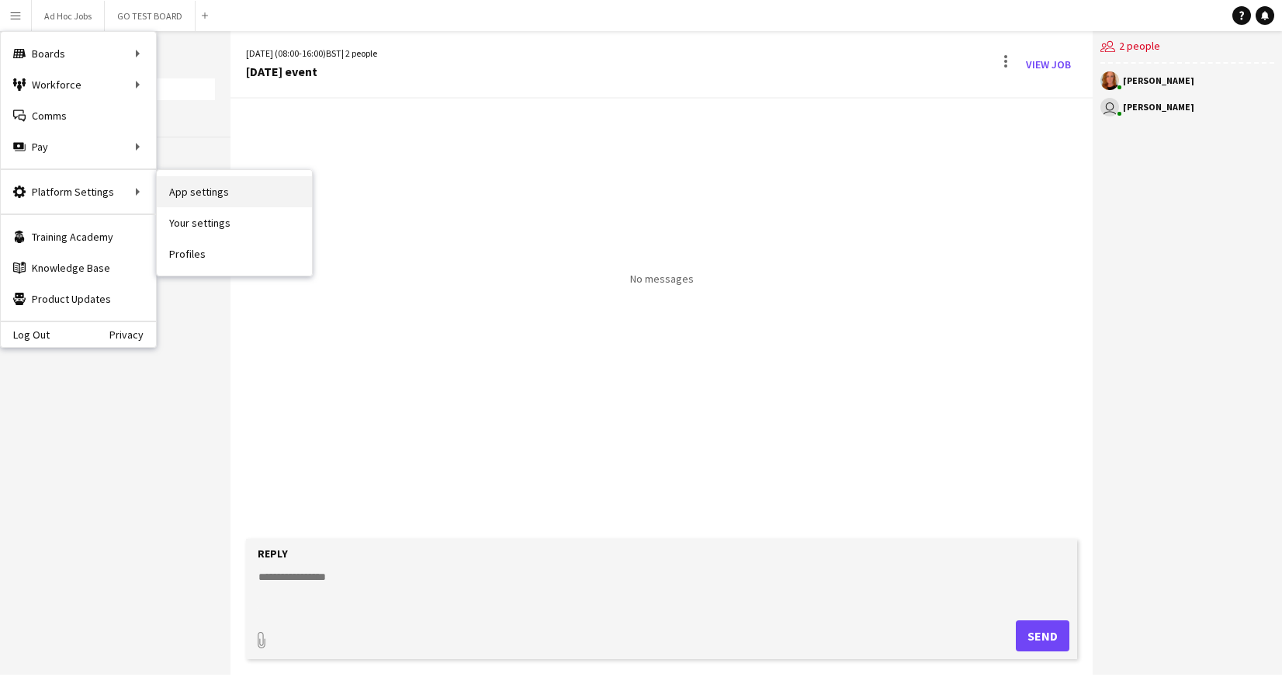
click at [213, 189] on link "App settings" at bounding box center [234, 191] width 155 height 31
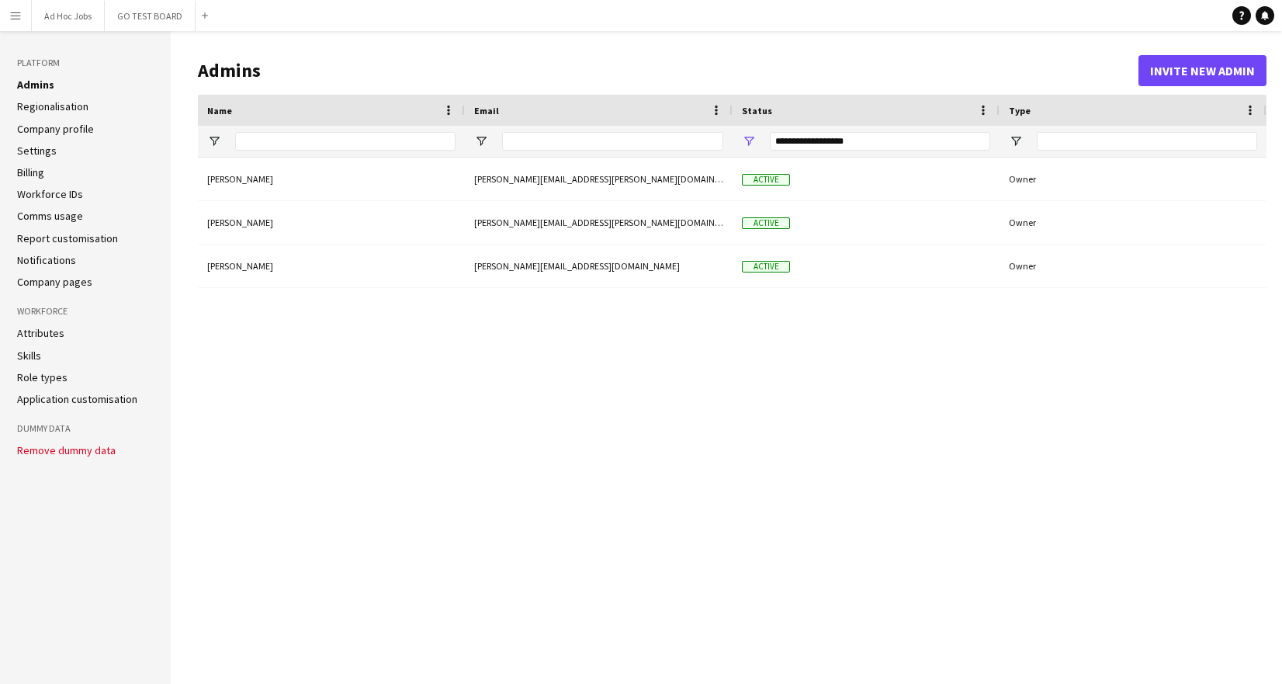
click at [48, 269] on ul "Admins Regionalisation Company profile Settings Billing Workforce IDs Comms usa…" at bounding box center [85, 183] width 137 height 211
click at [51, 262] on link "Notifications" at bounding box center [46, 260] width 59 height 14
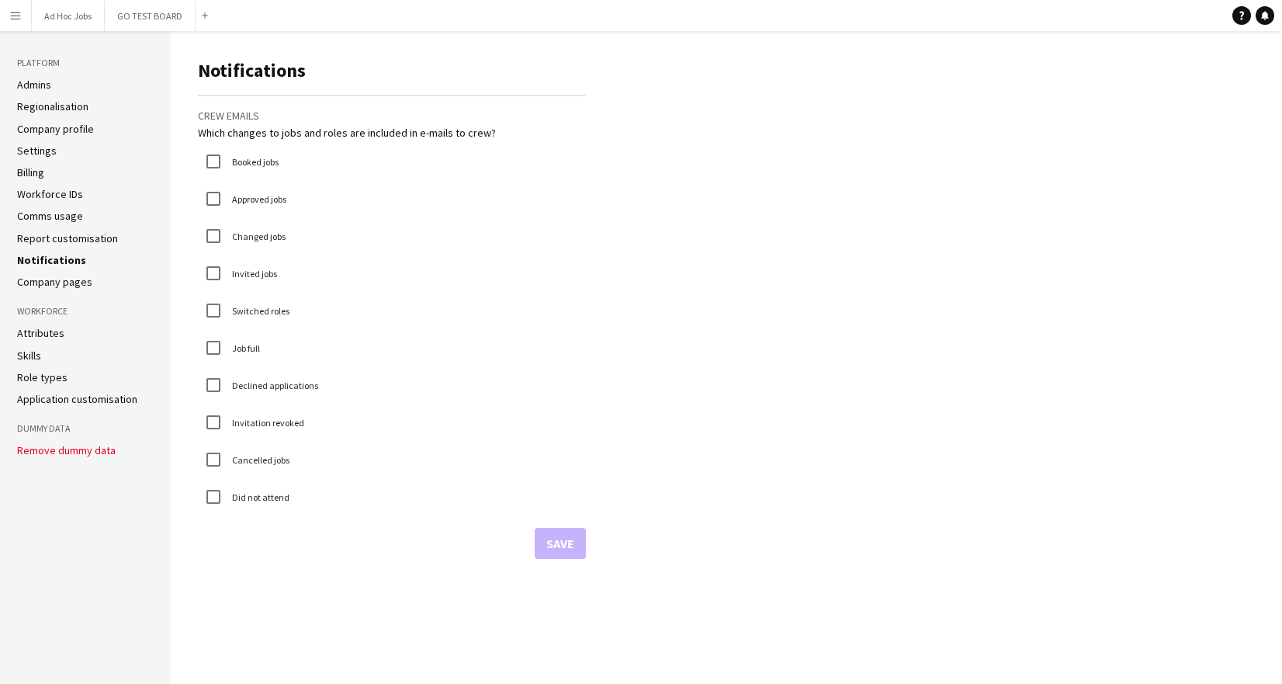
click at [18, 17] on app-icon "Menu" at bounding box center [15, 15] width 12 height 12
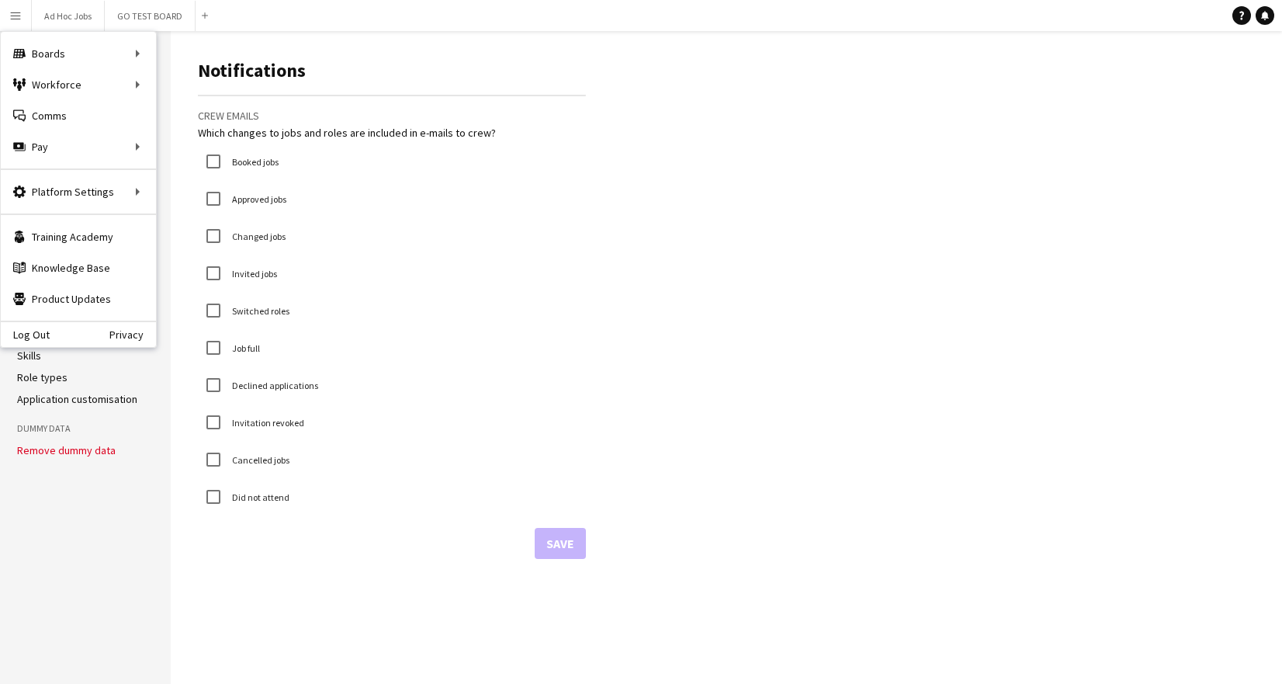
click at [22, 19] on button "Menu" at bounding box center [15, 15] width 31 height 31
click at [160, 566] on aside "Platform Admins Regionalisation Company profile Settings Billing Workforce IDs …" at bounding box center [85, 357] width 171 height 653
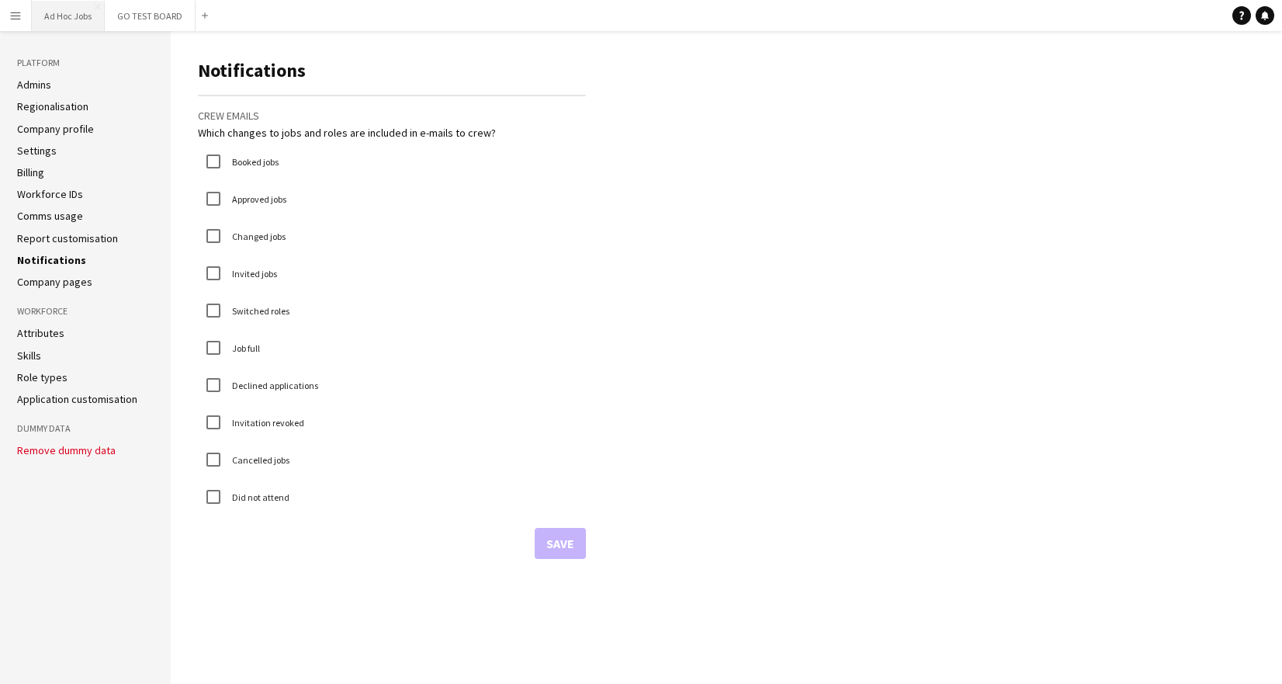
click at [64, 17] on button "Ad Hoc Jobs Close" at bounding box center [68, 16] width 73 height 30
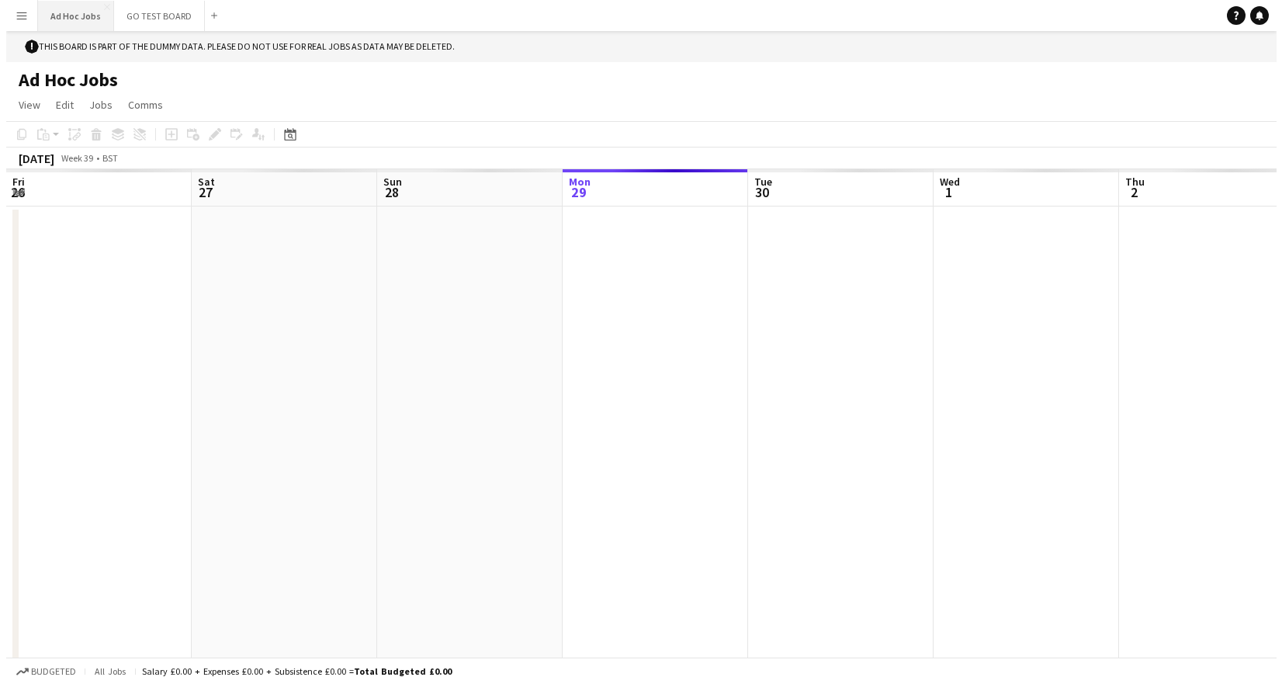
scroll to position [0, 371]
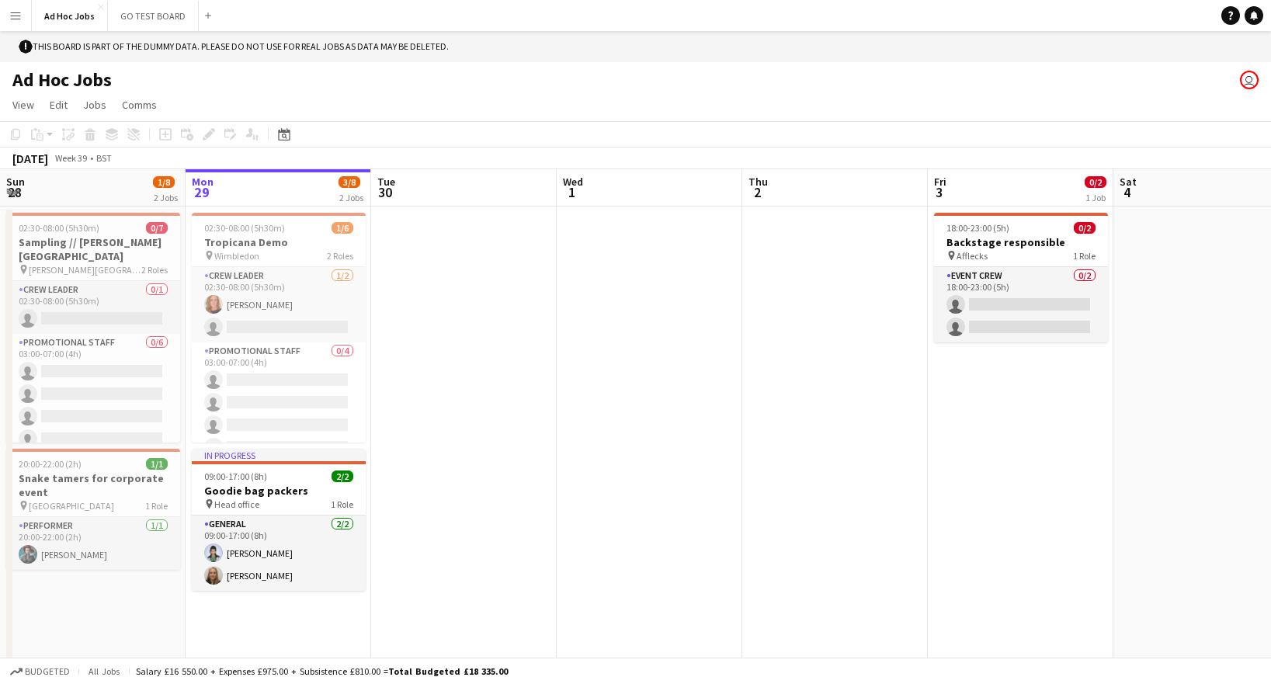
click at [14, 18] on app-icon "Menu" at bounding box center [15, 15] width 12 height 12
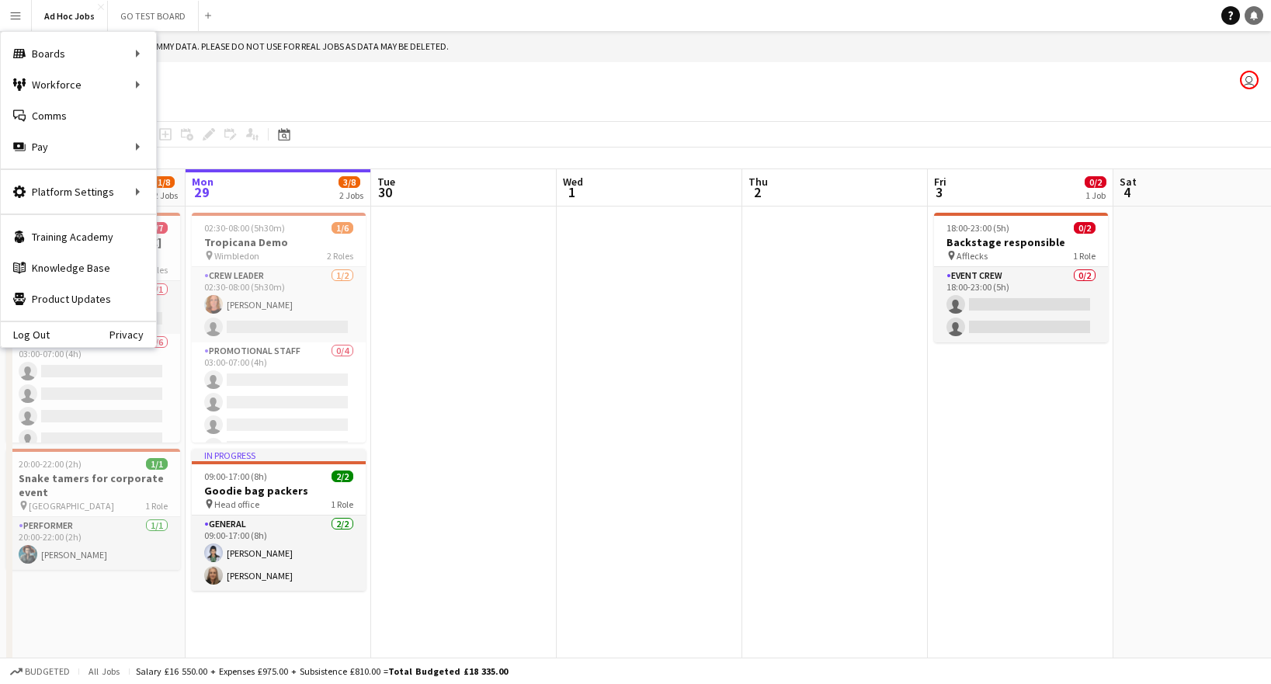
click at [1252, 18] on icon "Notifications" at bounding box center [1253, 15] width 9 height 9
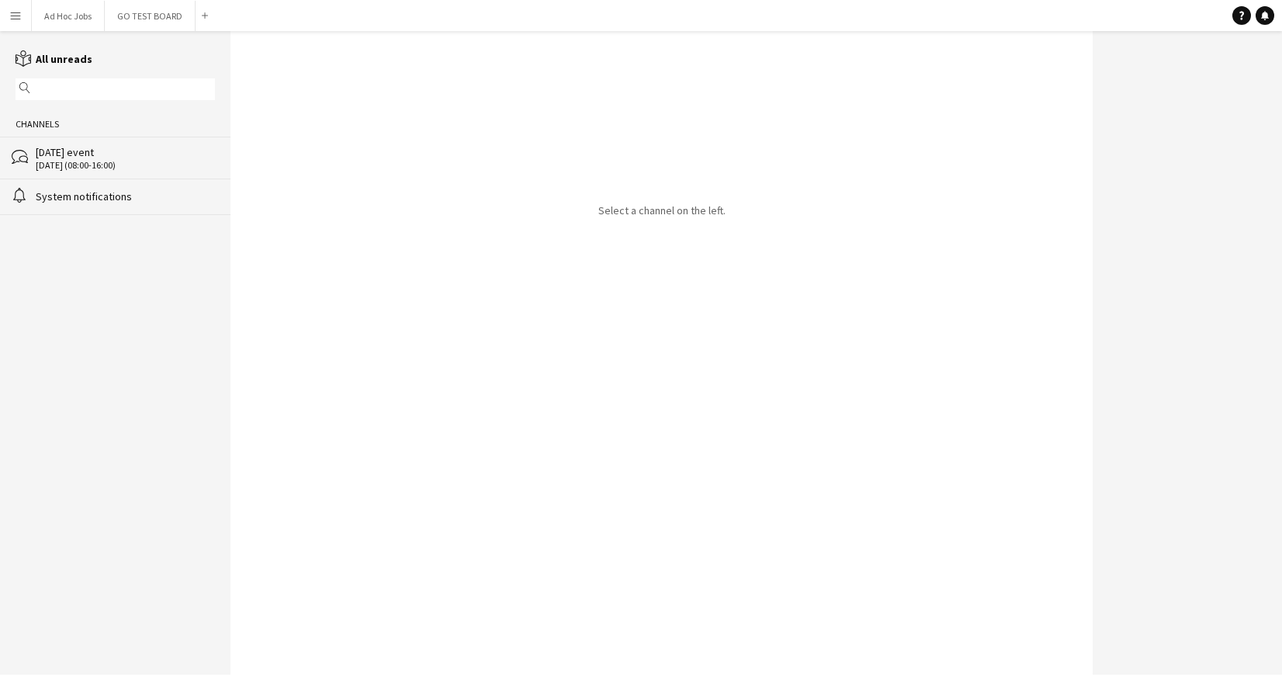
click at [101, 158] on div "[DATE] event" at bounding box center [125, 152] width 179 height 14
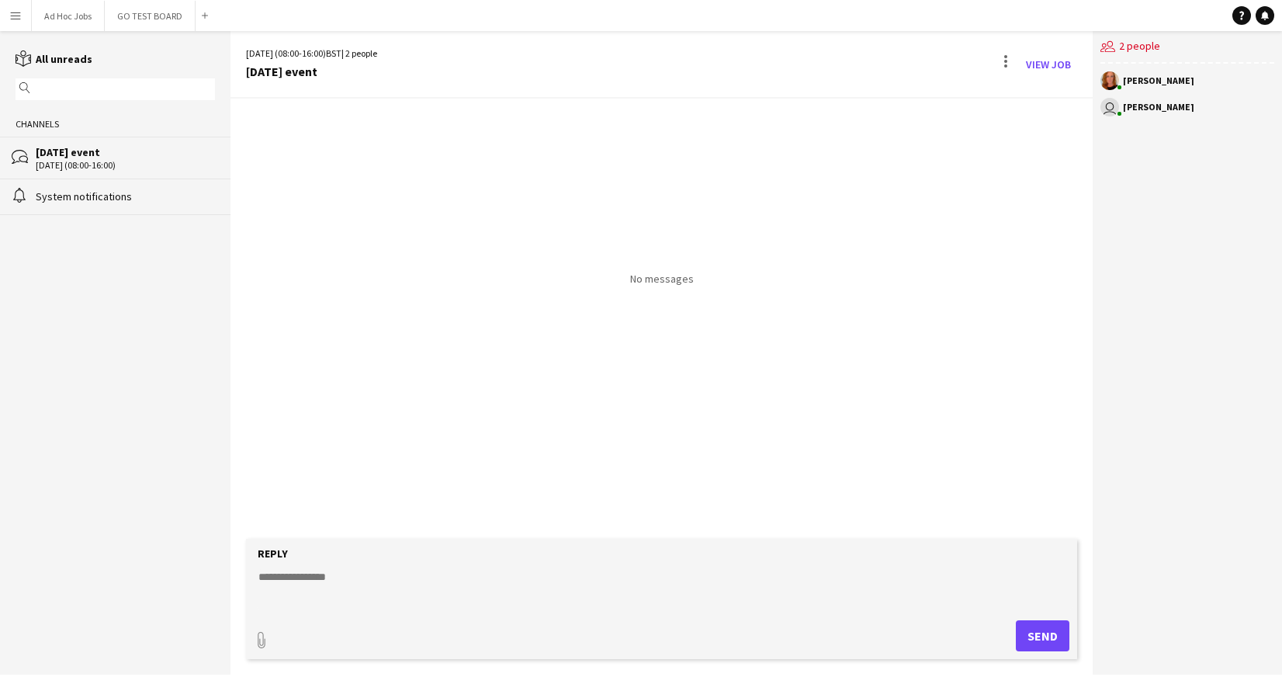
click at [85, 205] on div "alarm System notifications" at bounding box center [115, 197] width 231 height 36
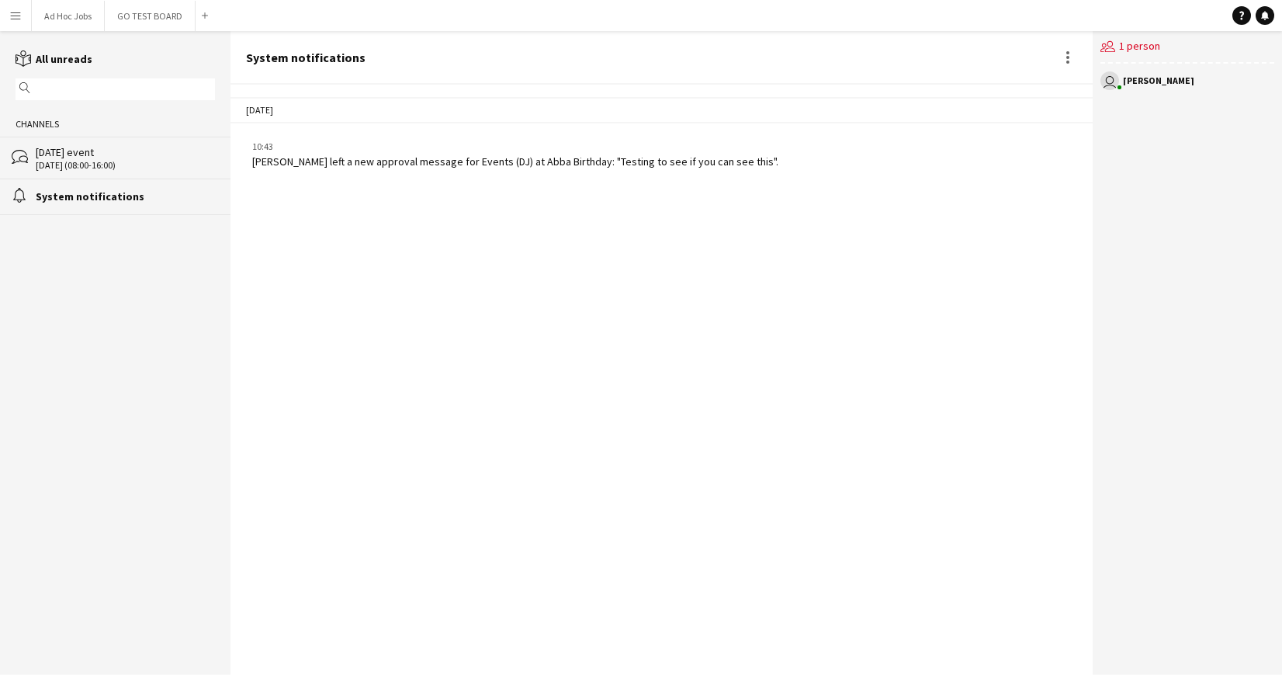
click at [92, 162] on div "[DATE] (08:00-16:00)" at bounding box center [125, 165] width 179 height 11
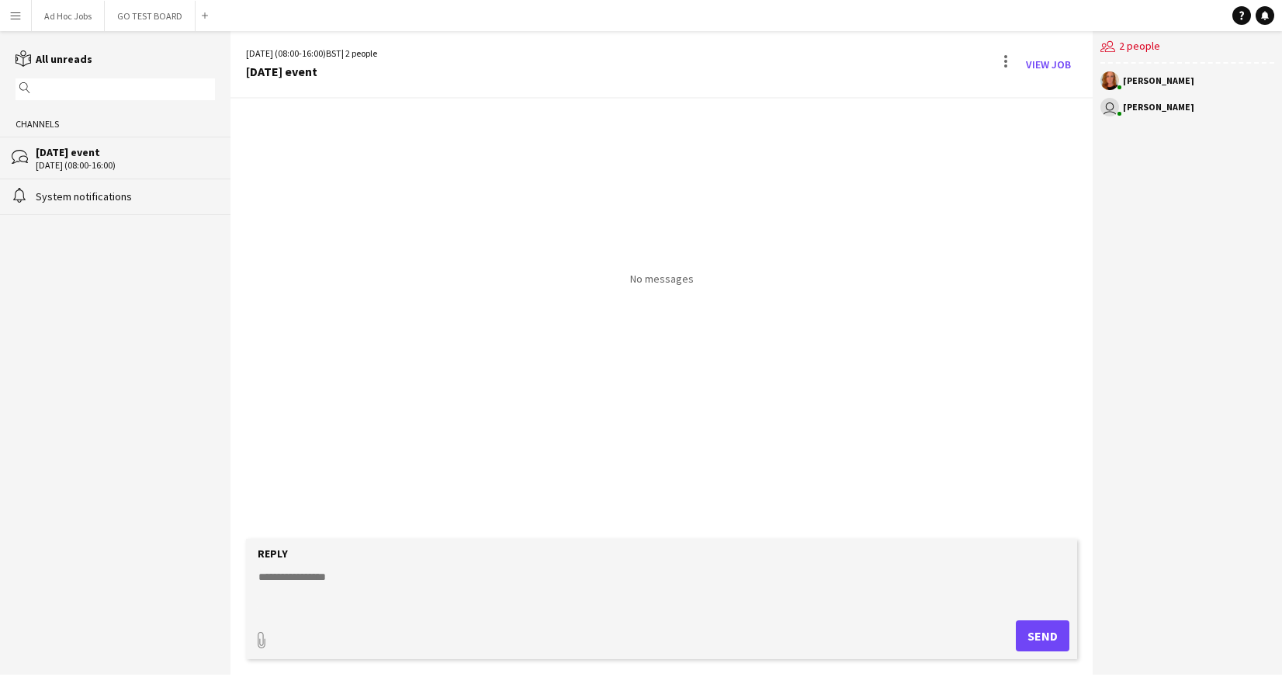
click at [18, 18] on app-icon "Menu" at bounding box center [15, 15] width 12 height 12
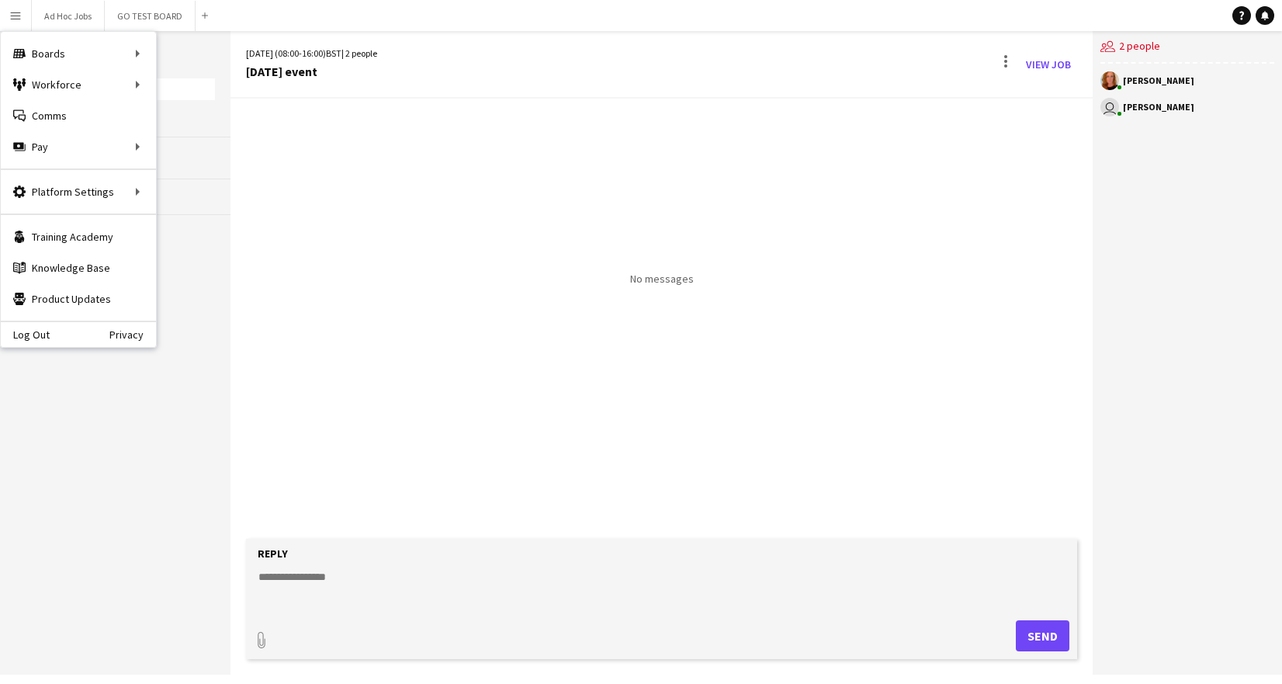
drag, startPoint x: 283, startPoint y: 223, endPoint x: 269, endPoint y: 188, distance: 37.6
click at [284, 222] on div "No messages" at bounding box center [662, 192] width 862 height 186
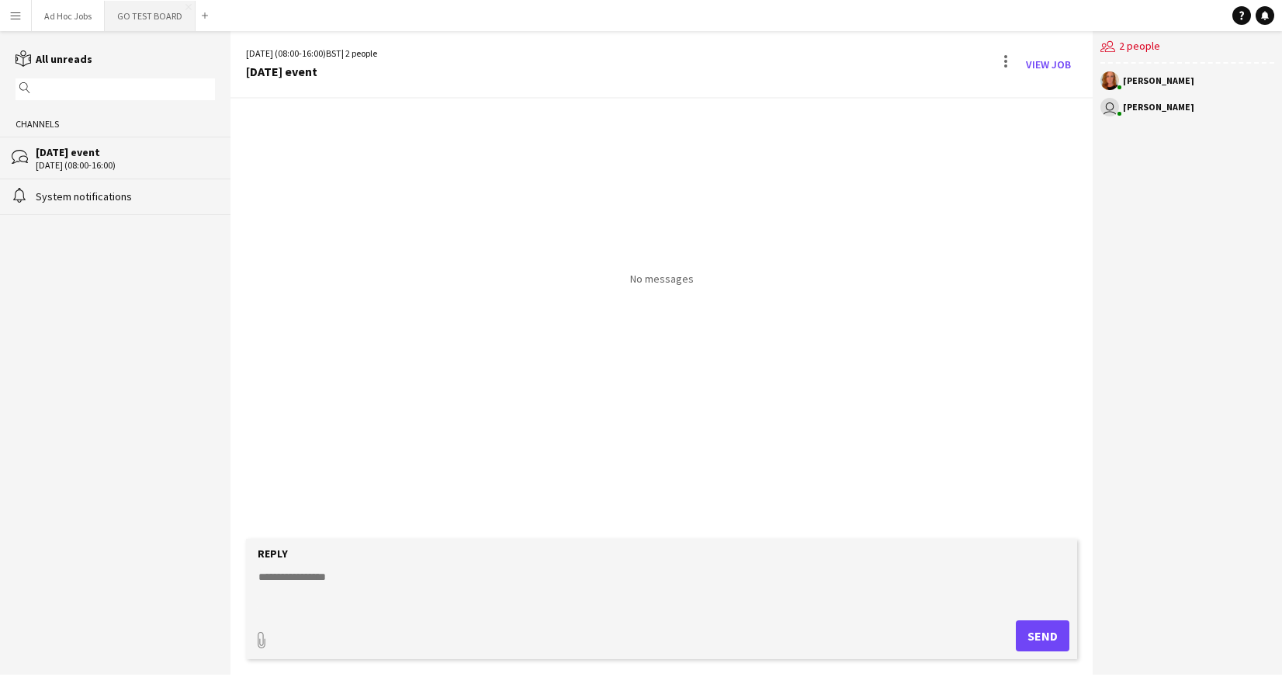
click at [143, 15] on button "GO TEST BOARD Close" at bounding box center [150, 16] width 91 height 30
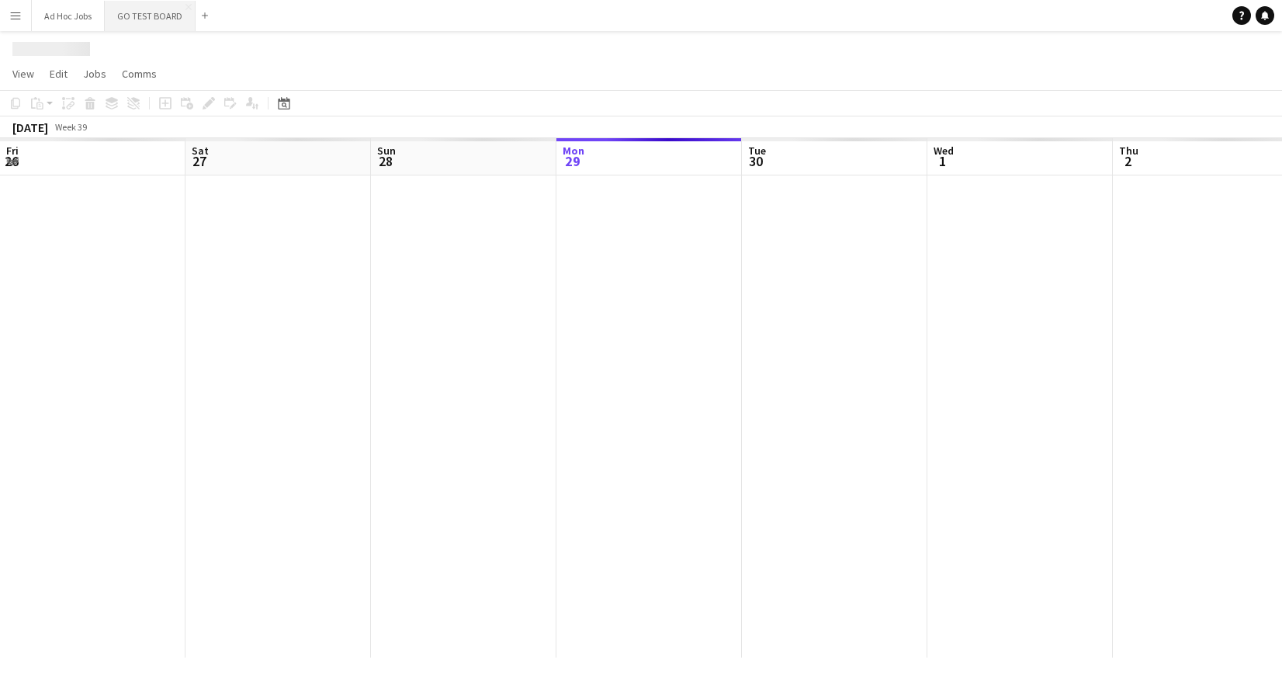
scroll to position [0, 371]
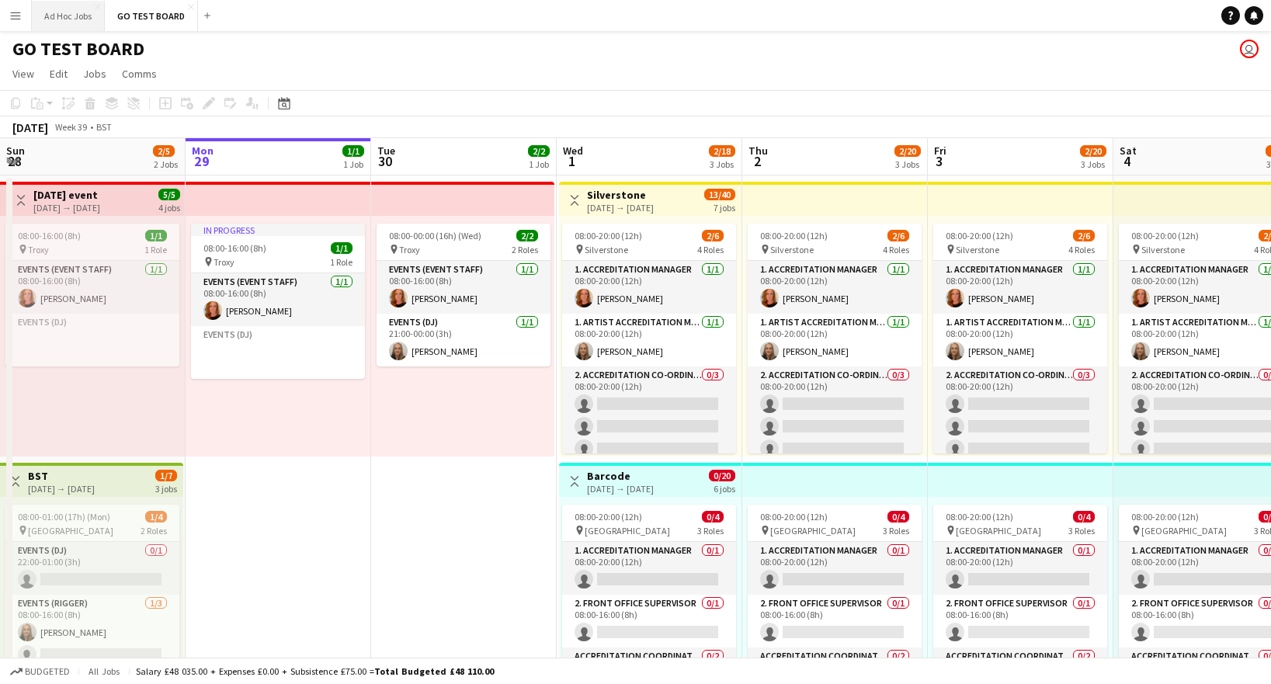
click at [72, 20] on button "Ad Hoc Jobs Close" at bounding box center [68, 16] width 73 height 30
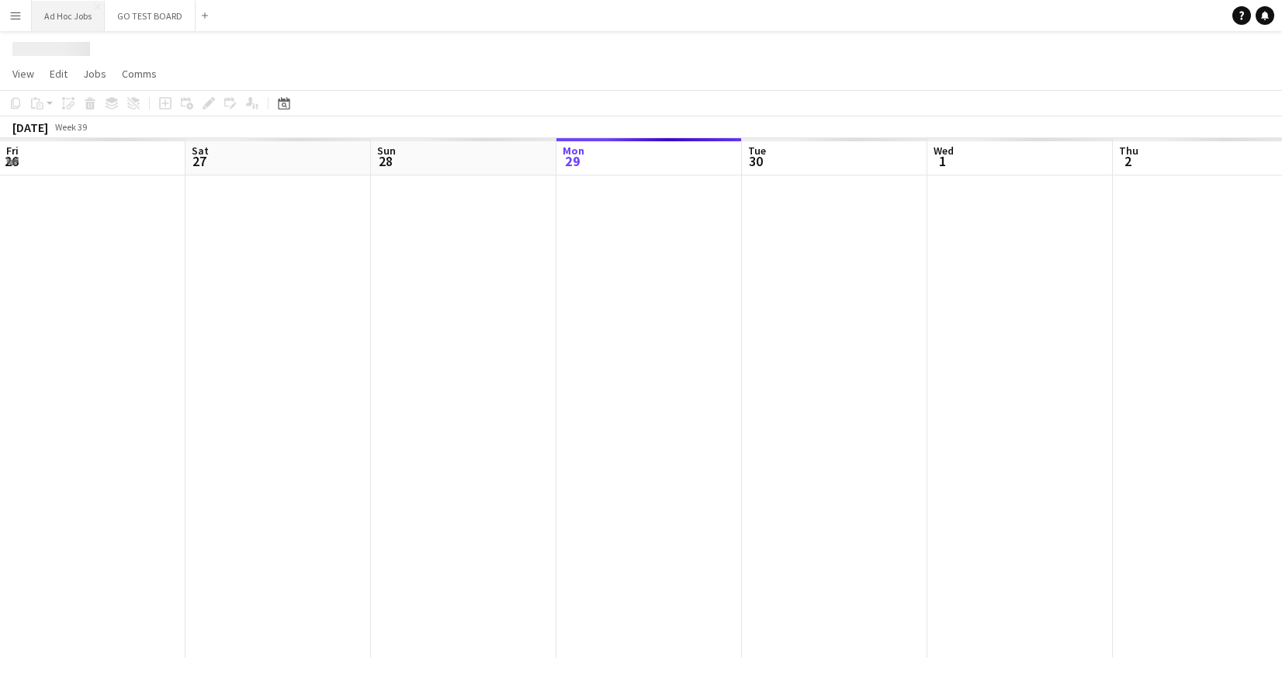
scroll to position [0, 371]
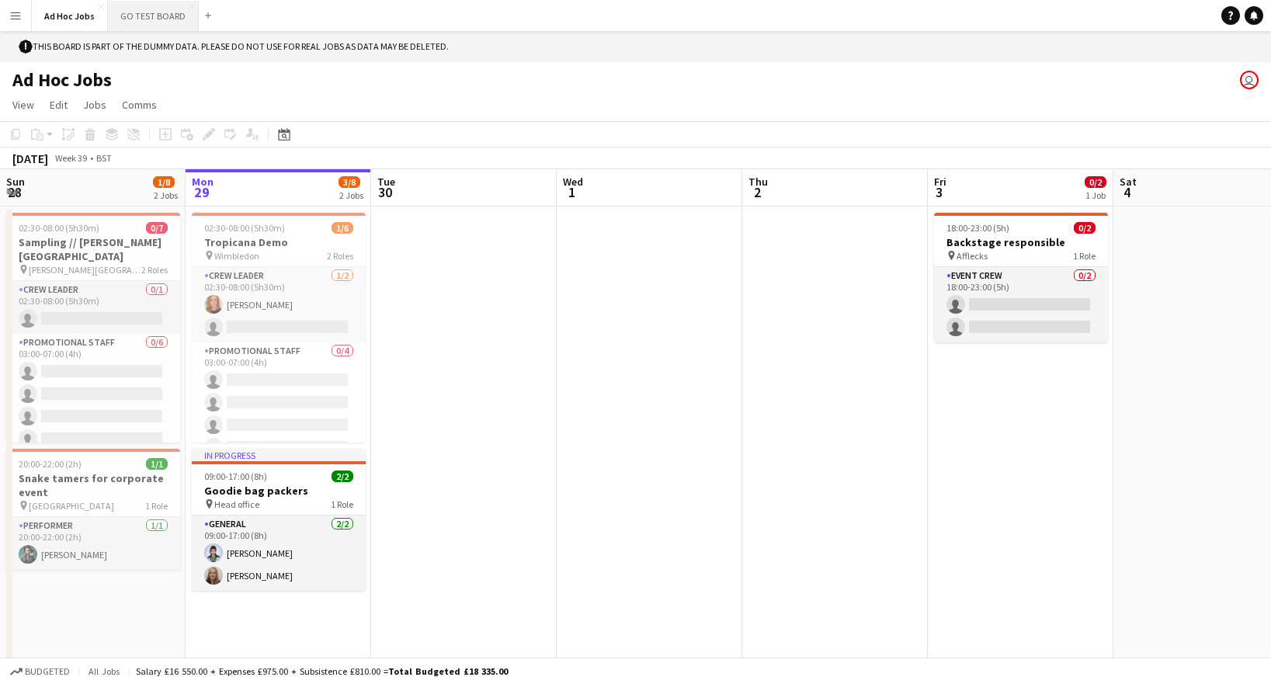
click at [134, 22] on button "GO TEST BOARD Close" at bounding box center [153, 16] width 91 height 30
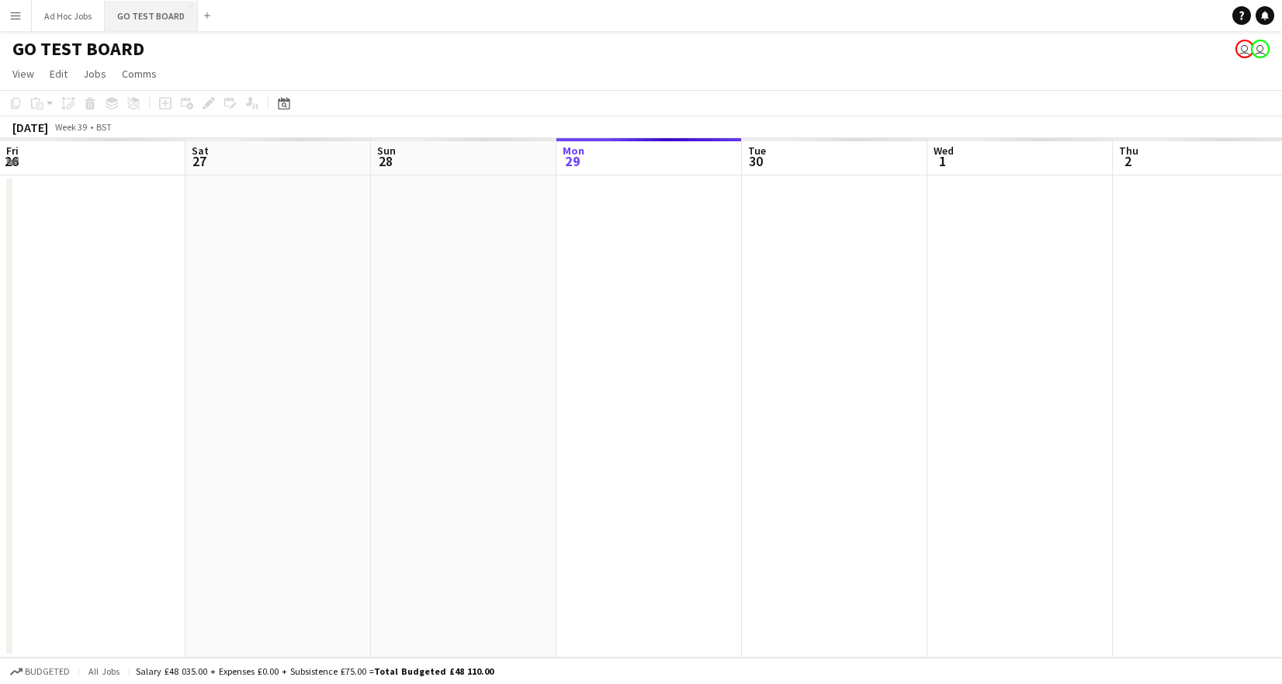
scroll to position [0, 371]
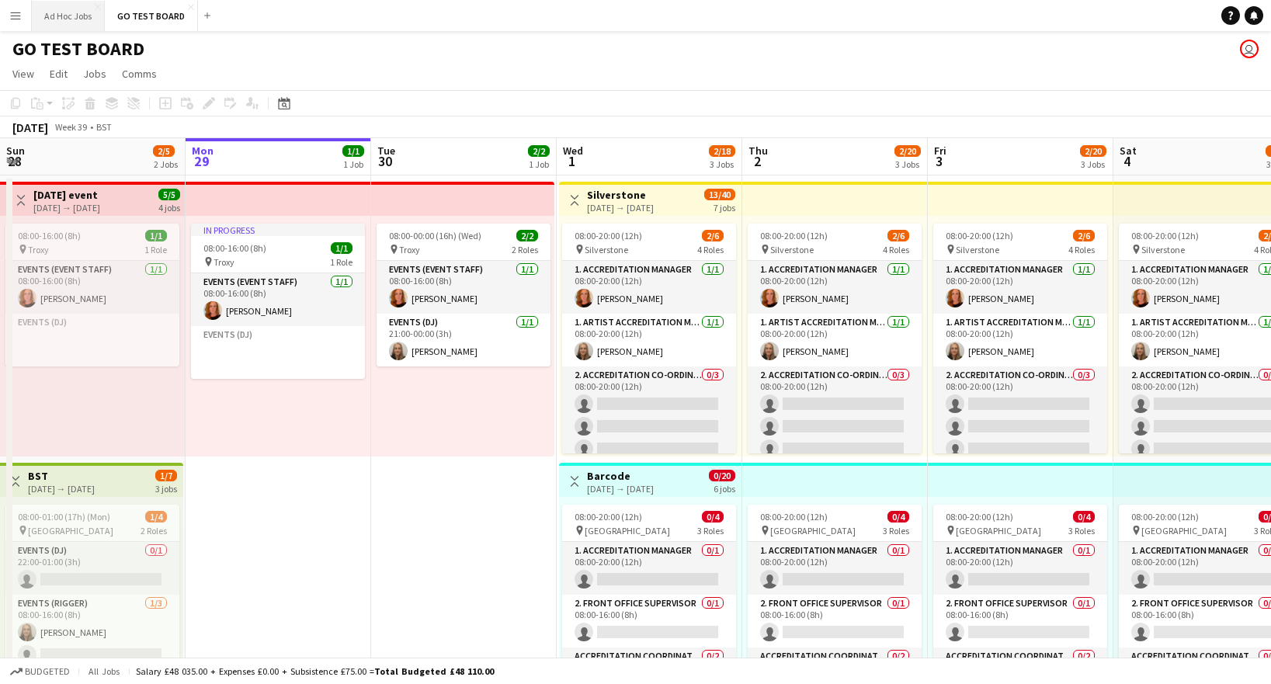
click at [51, 22] on button "Ad Hoc Jobs Close" at bounding box center [68, 16] width 73 height 30
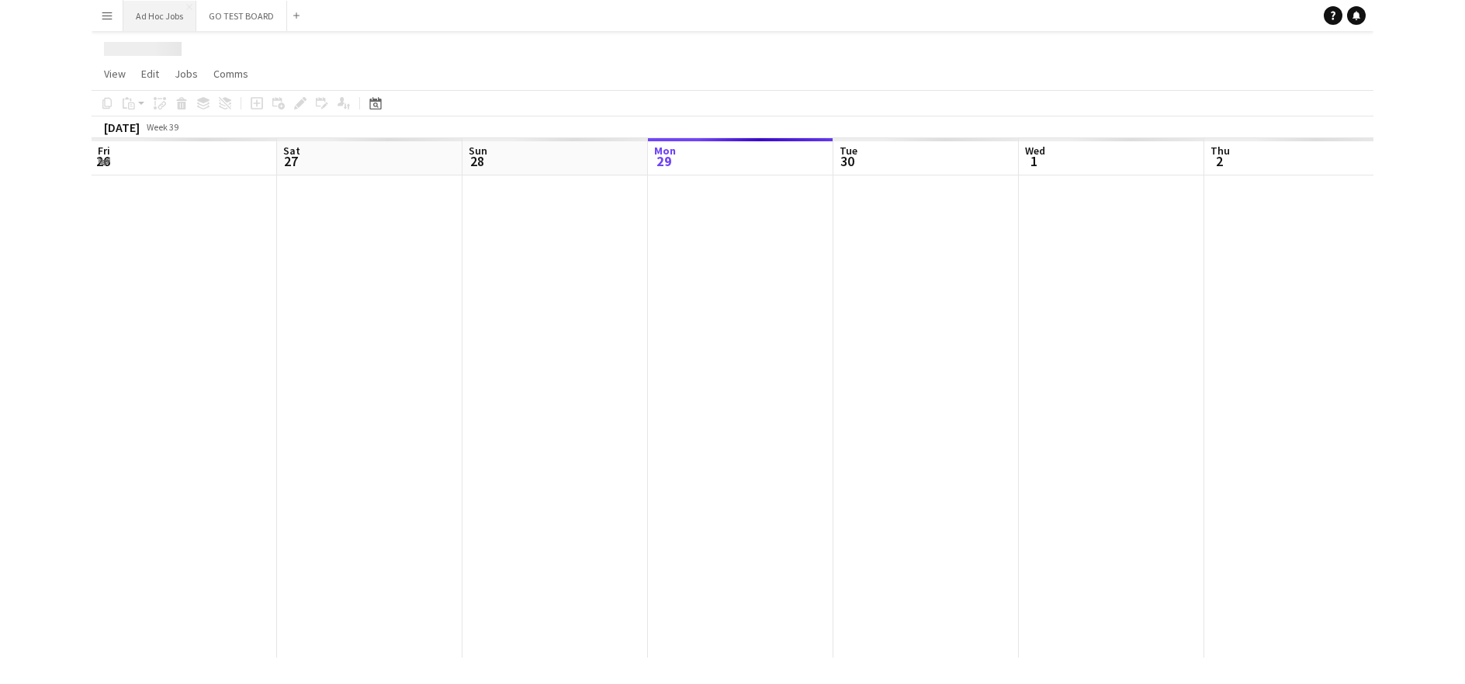
scroll to position [0, 371]
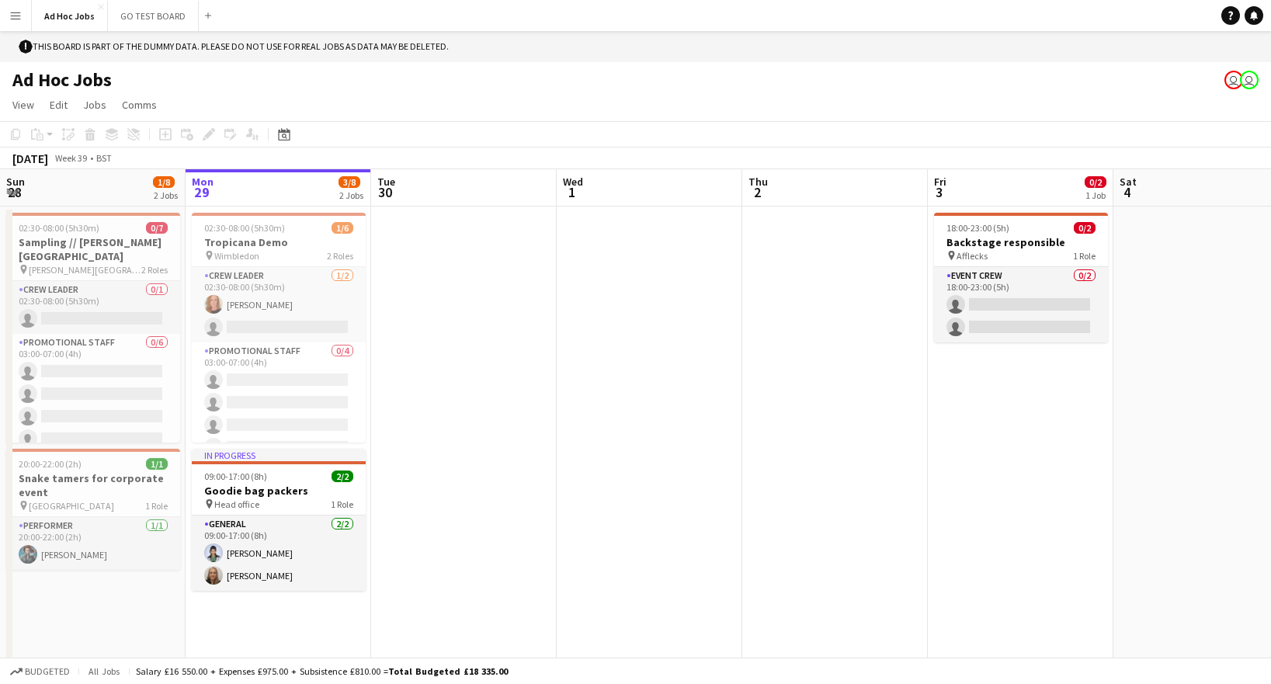
click at [12, 16] on app-icon "Menu" at bounding box center [15, 15] width 12 height 12
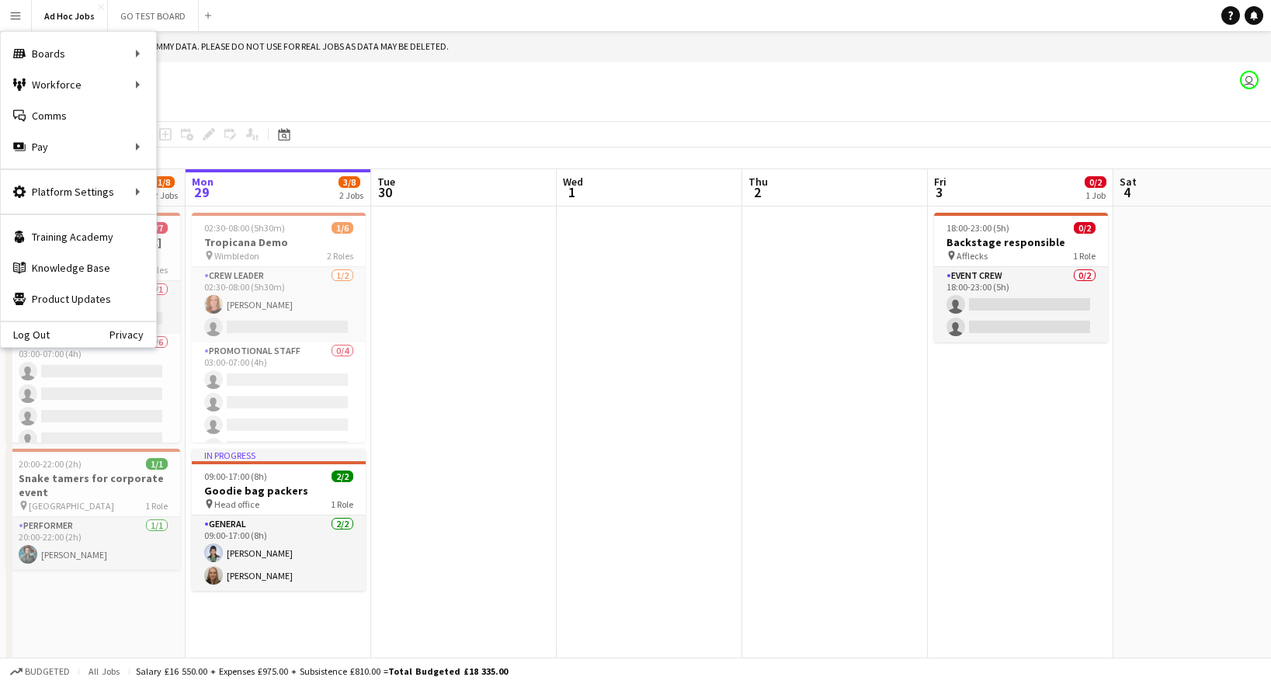
click at [16, 21] on app-icon "Menu" at bounding box center [15, 15] width 12 height 12
click at [282, 65] on div "Ad Hoc Jobs user" at bounding box center [635, 76] width 1271 height 29
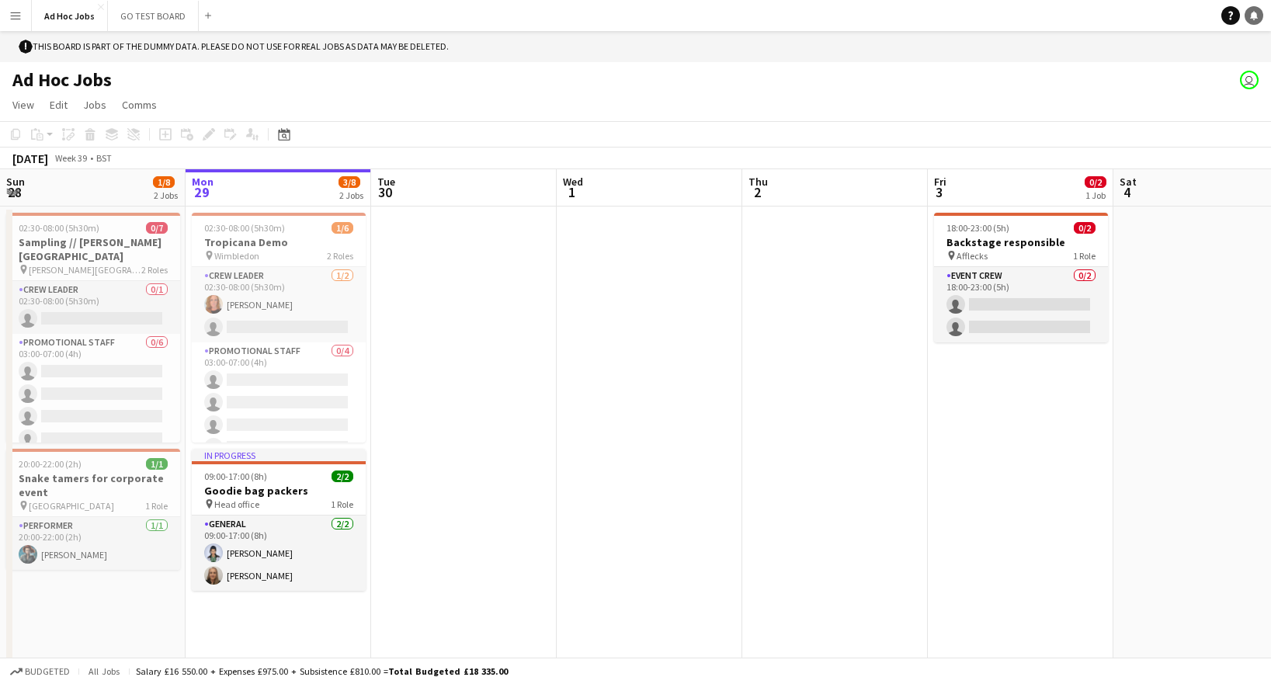
click at [1245, 13] on link "Notifications" at bounding box center [1253, 15] width 19 height 19
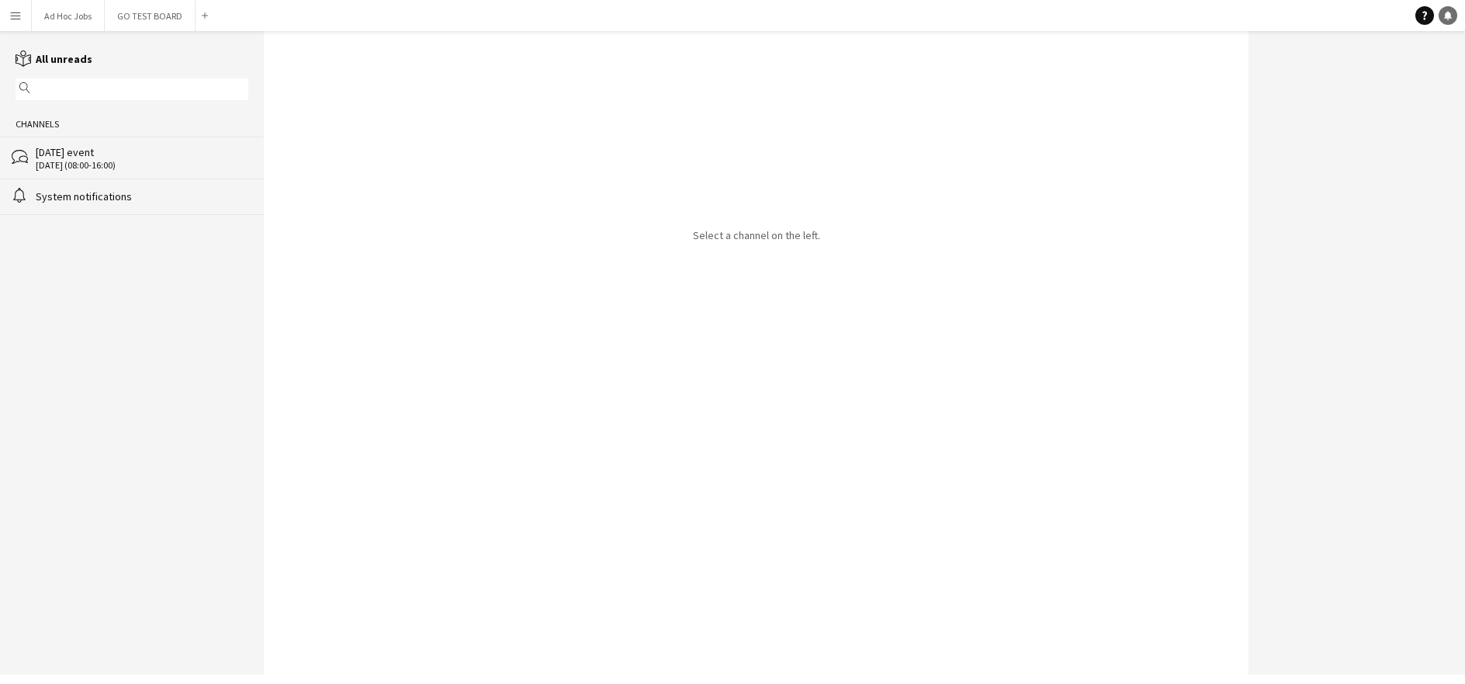
click at [1282, 17] on icon "Notifications" at bounding box center [1448, 15] width 9 height 9
click at [132, 199] on div "System notifications" at bounding box center [142, 196] width 213 height 14
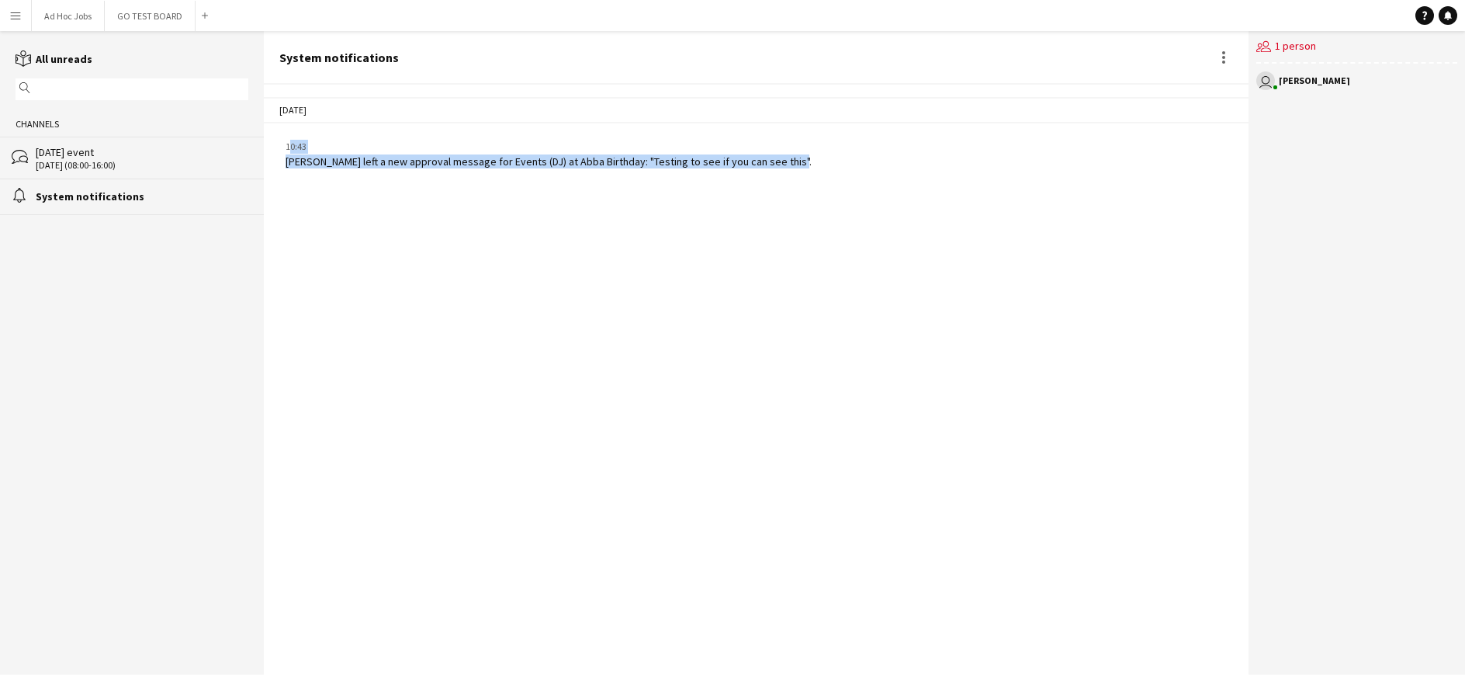
drag, startPoint x: 813, startPoint y: 165, endPoint x: 263, endPoint y: 139, distance: 550.2
click at [264, 139] on app-chat-system-message "10:43 Kelly Munce left a new approval message for Events (DJ) at Abba Birthday:…" at bounding box center [757, 153] width 986 height 43
click at [512, 207] on div "24-09-2025 10:43 Kelly Munce left a new approval message for Events (DJ) at Abb…" at bounding box center [757, 380] width 986 height 590
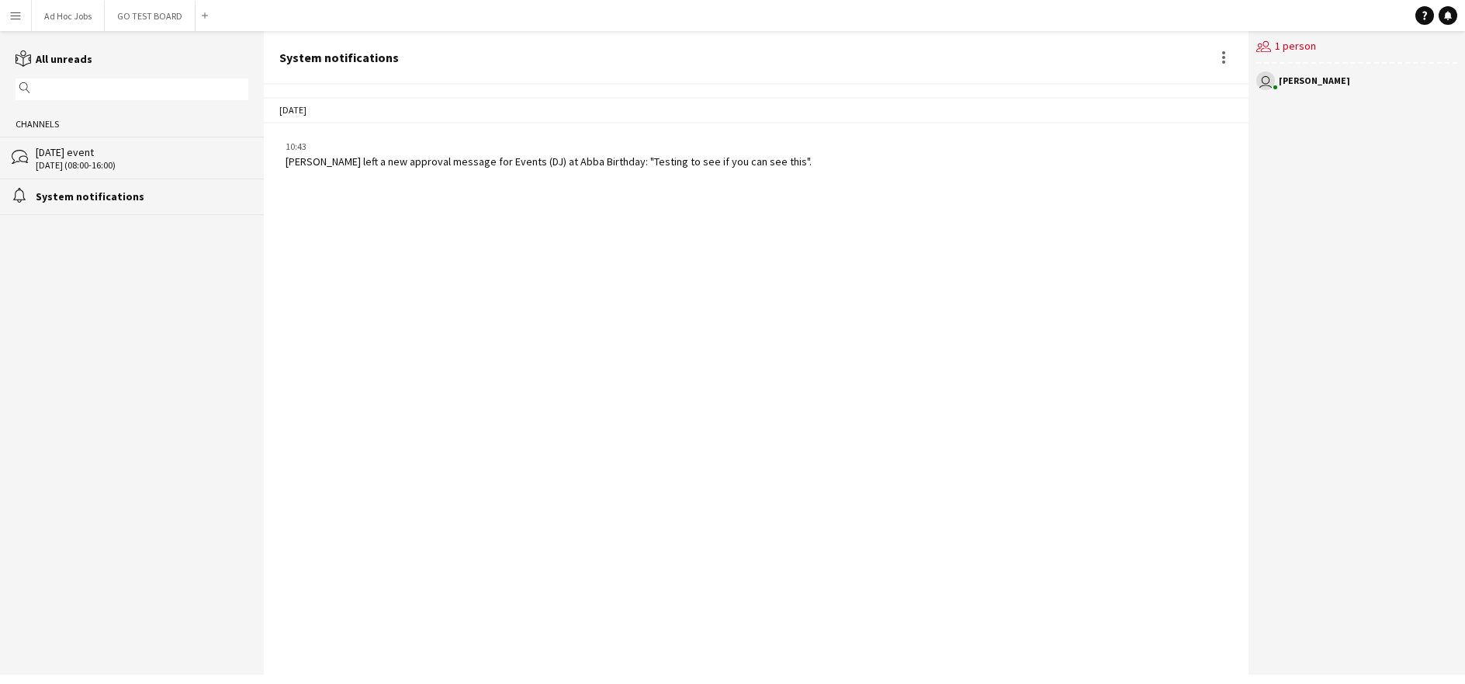
click at [82, 160] on div "[DATE] (08:00-16:00)" at bounding box center [142, 165] width 213 height 11
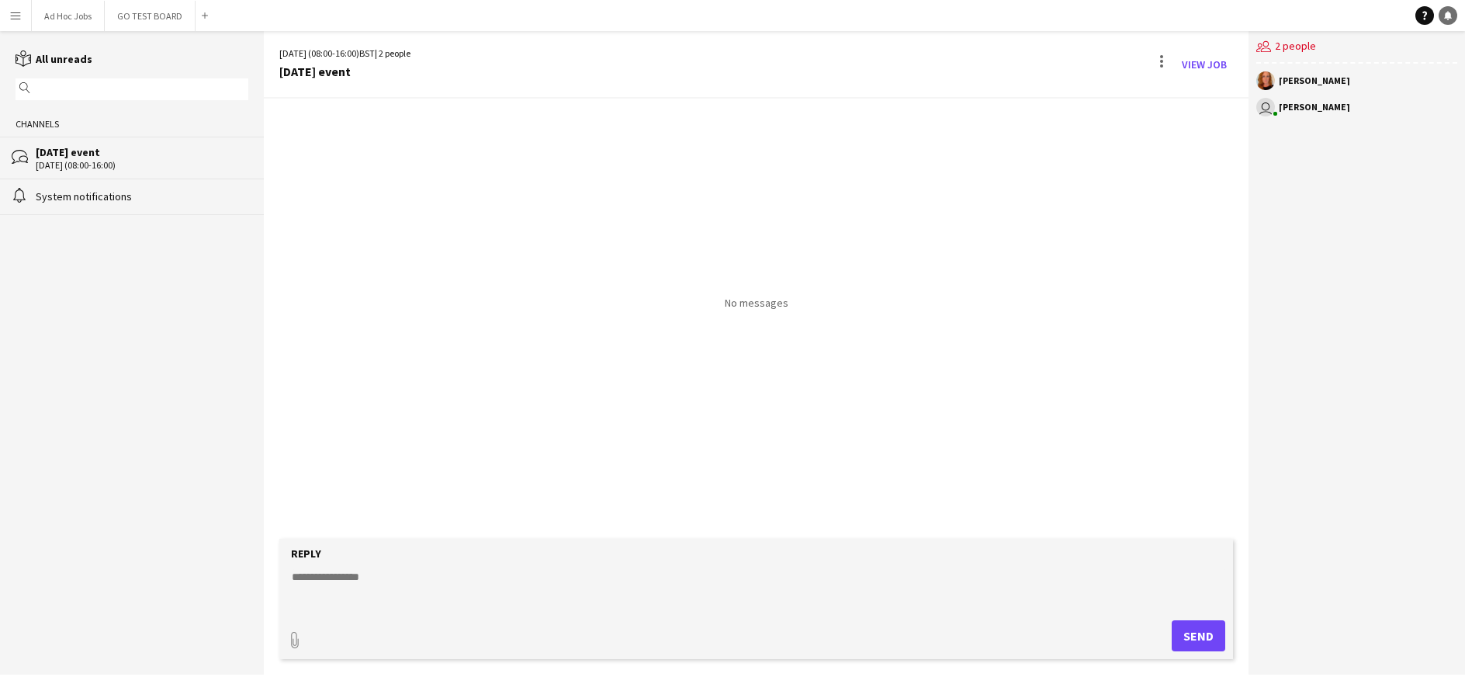
click at [1282, 13] on icon "Notifications" at bounding box center [1448, 15] width 9 height 9
